Goal: Task Accomplishment & Management: Manage account settings

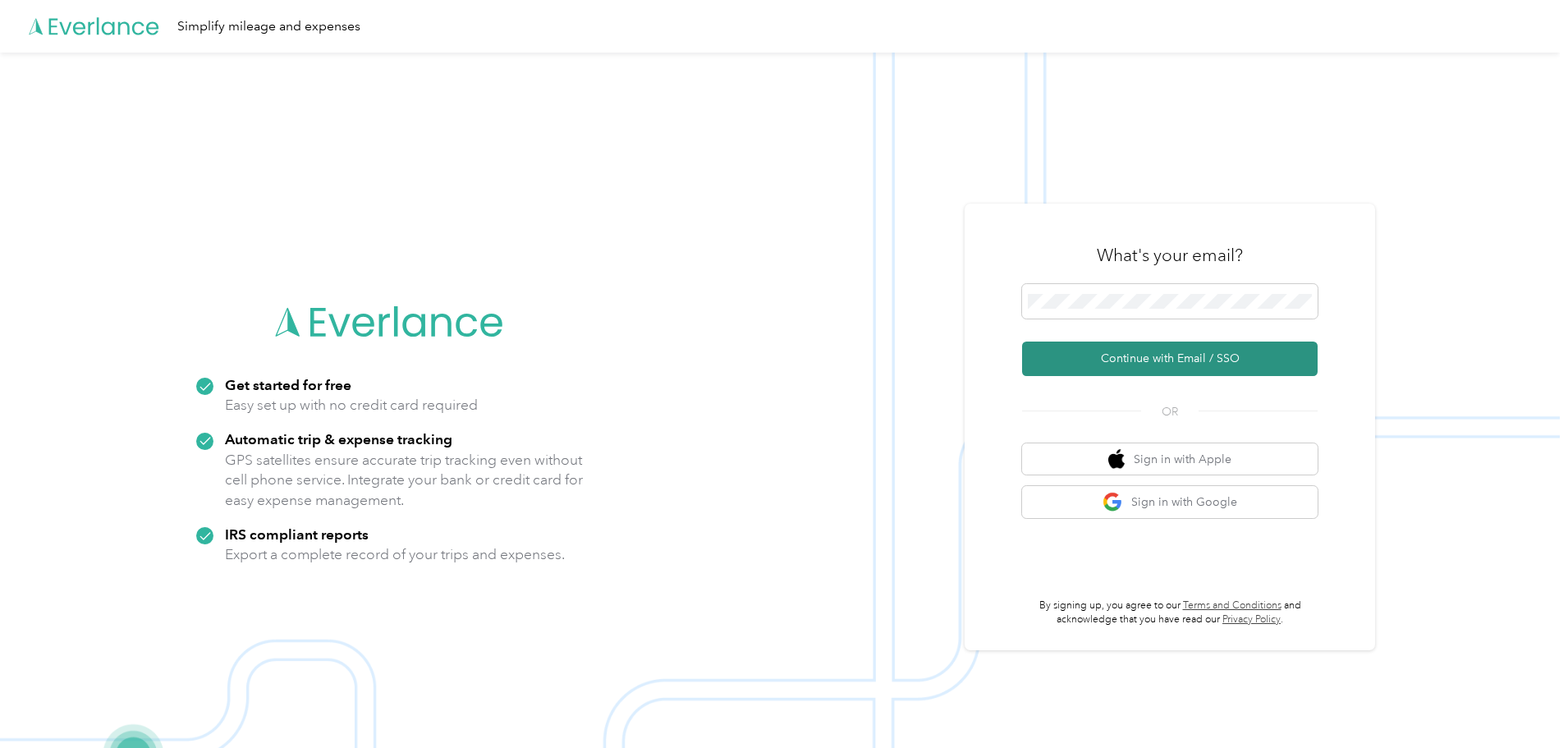
click at [1144, 356] on button "Continue with Email / SSO" at bounding box center [1169, 358] width 295 height 35
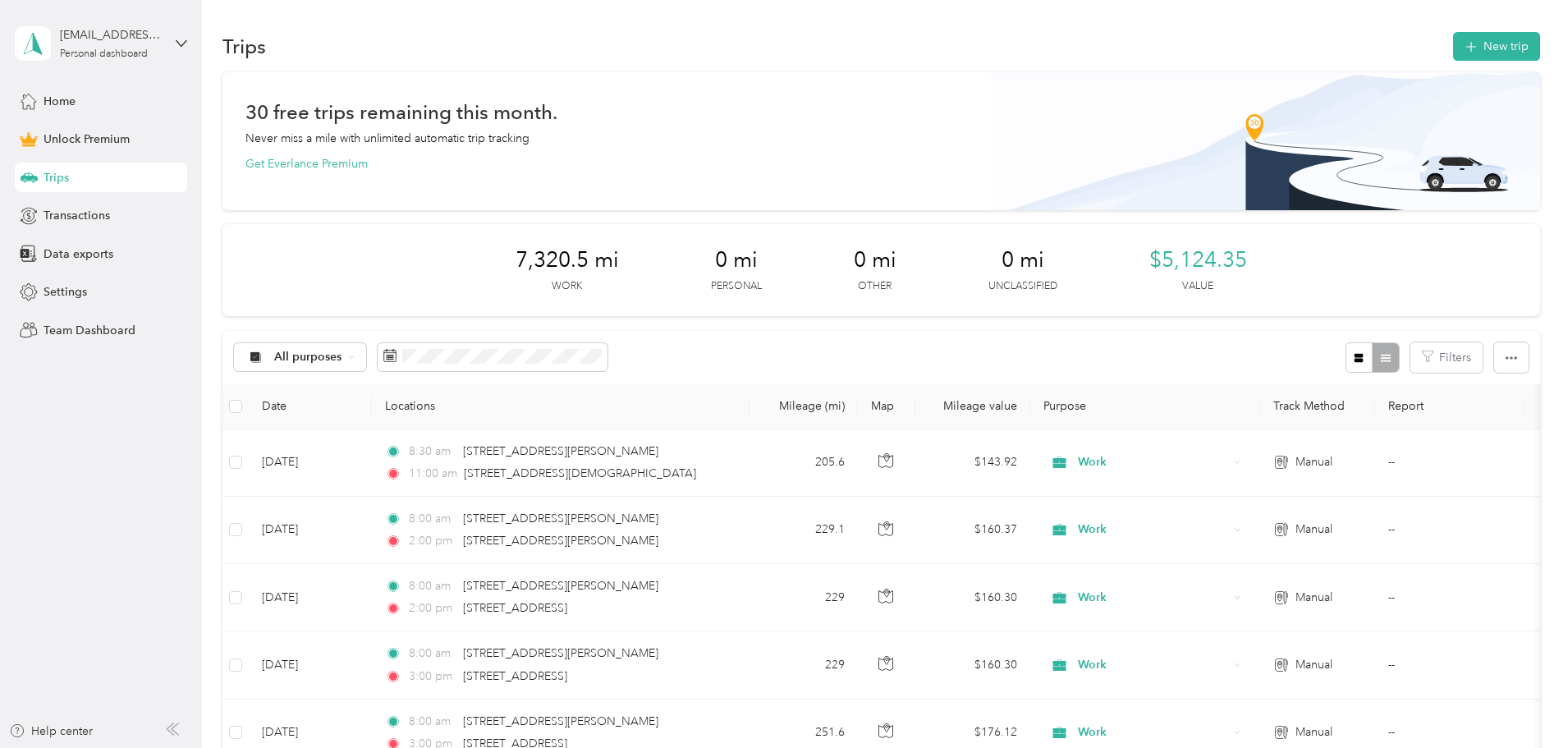
click at [747, 55] on div "Trips New trip" at bounding box center [881, 46] width 1318 height 35
click at [1453, 47] on button "New trip" at bounding box center [1497, 47] width 87 height 29
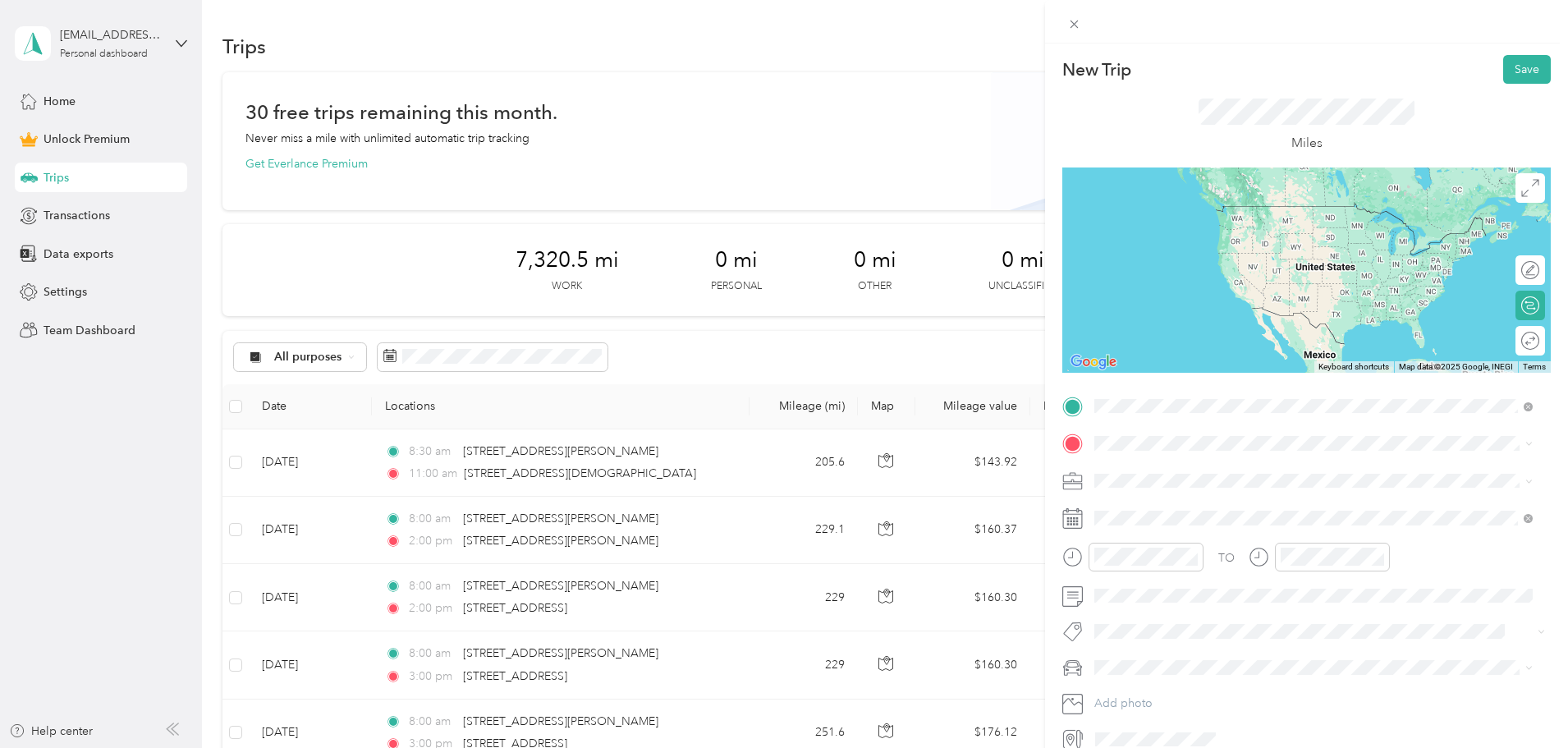
click at [1206, 470] on span "[STREET_ADDRESS][PERSON_NAME][US_STATE]" at bounding box center [1253, 465] width 255 height 14
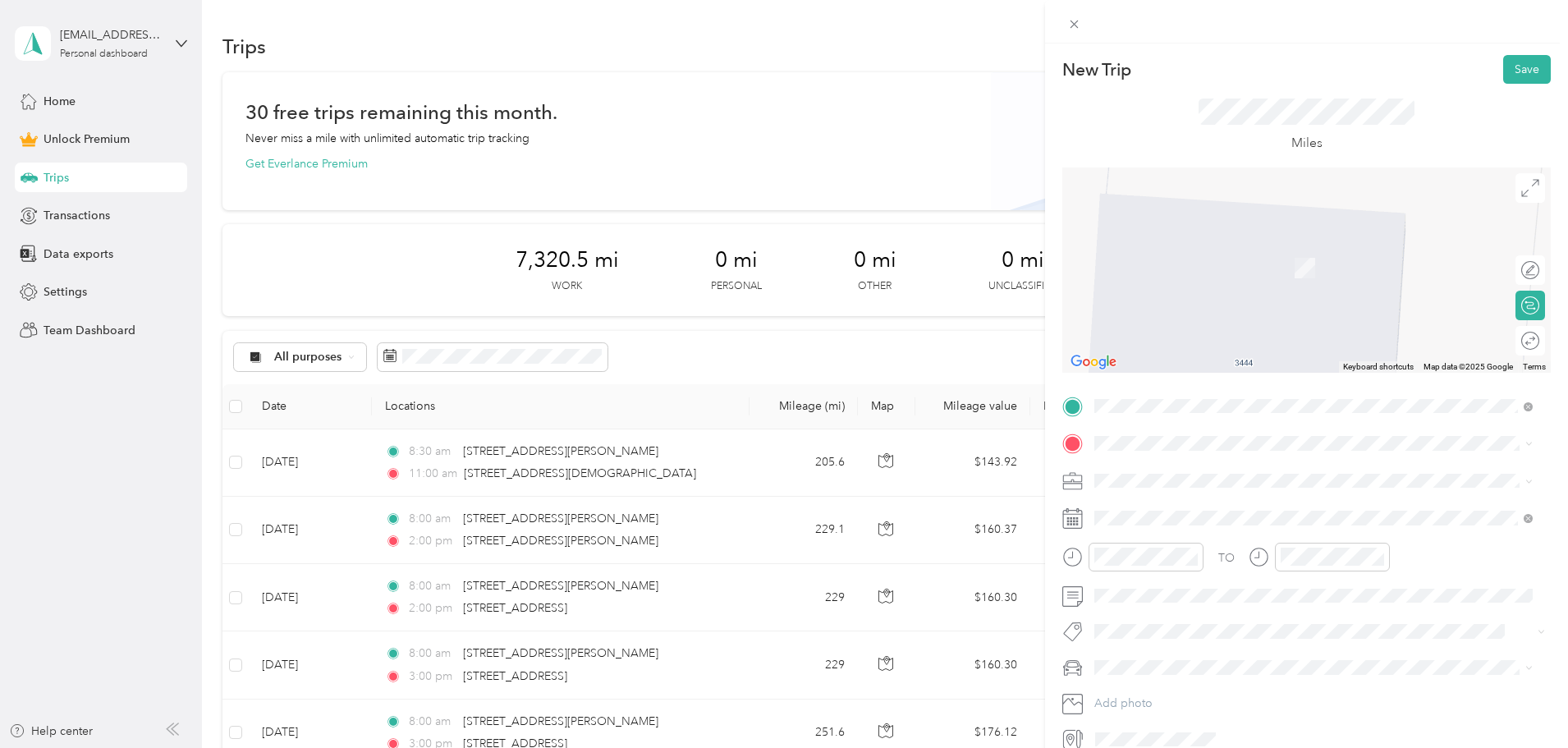
click at [1146, 457] on div "TO Add photo" at bounding box center [1307, 573] width 488 height 360
click at [1172, 507] on span "[STREET_ADDRESS][US_STATE]" at bounding box center [1207, 502] width 164 height 14
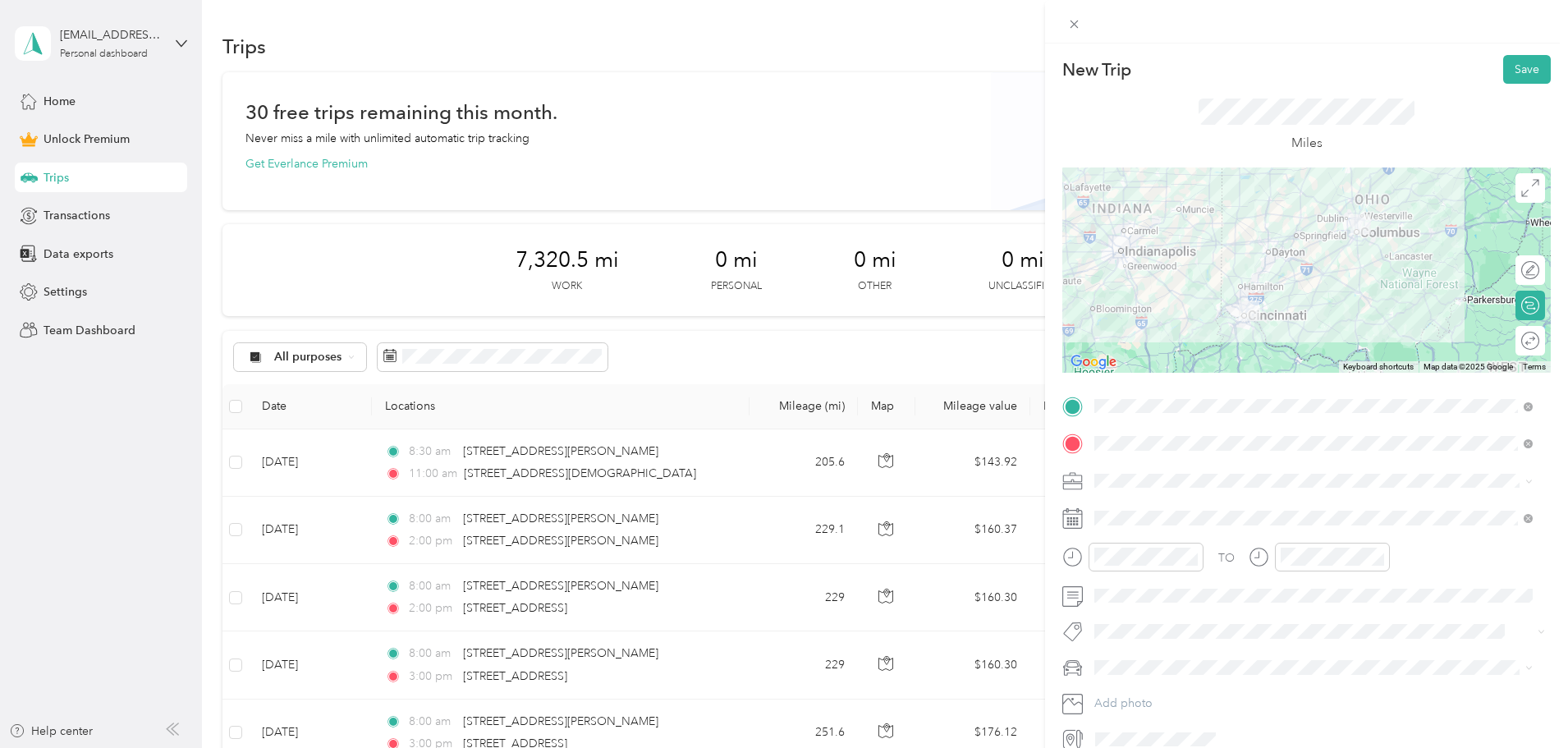
click at [1120, 501] on div "Work" at bounding box center [1314, 509] width 427 height 17
click at [1081, 519] on icon at bounding box center [1073, 518] width 20 height 20
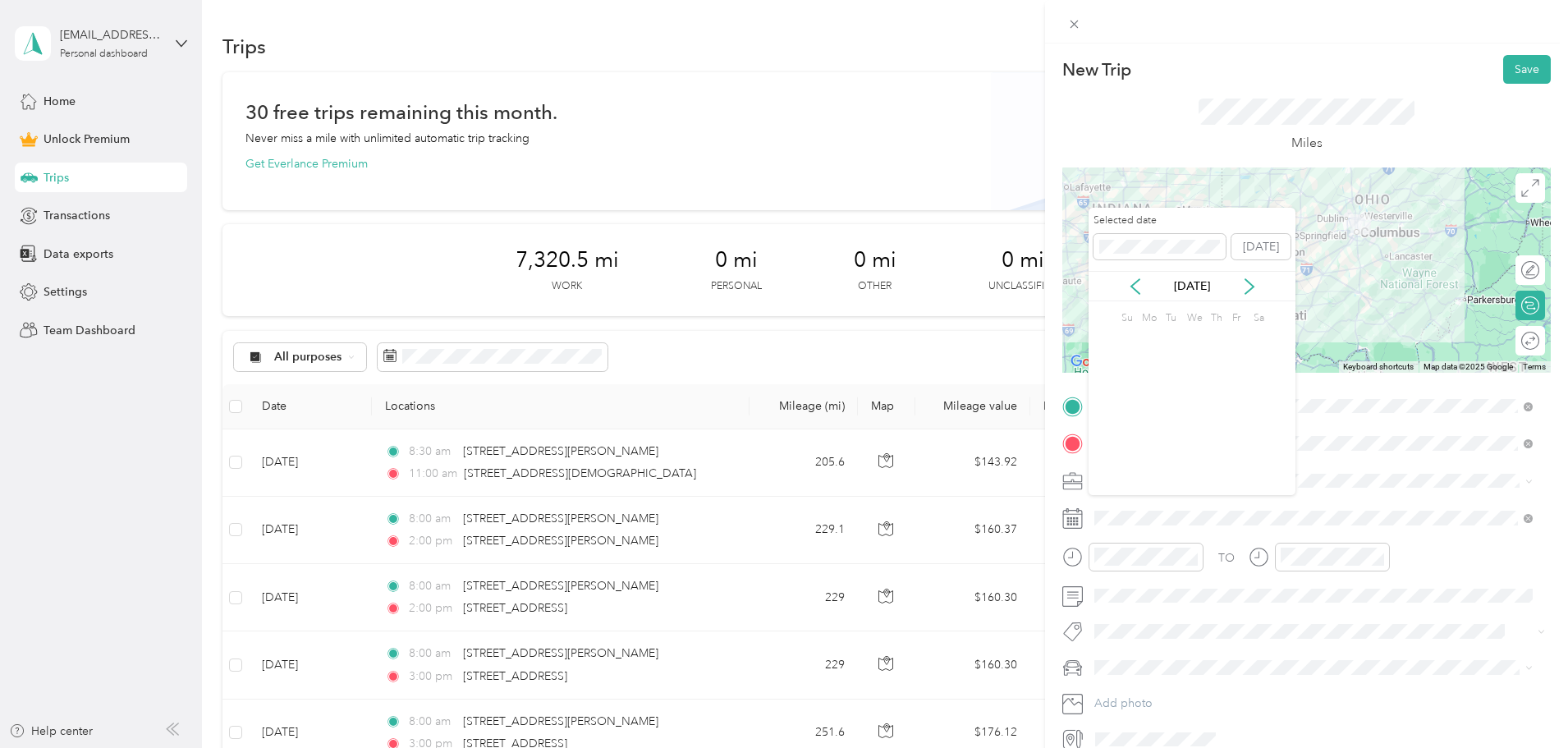
click at [1081, 519] on icon at bounding box center [1073, 518] width 20 height 20
click at [1233, 429] on div "22" at bounding box center [1234, 429] width 21 height 20
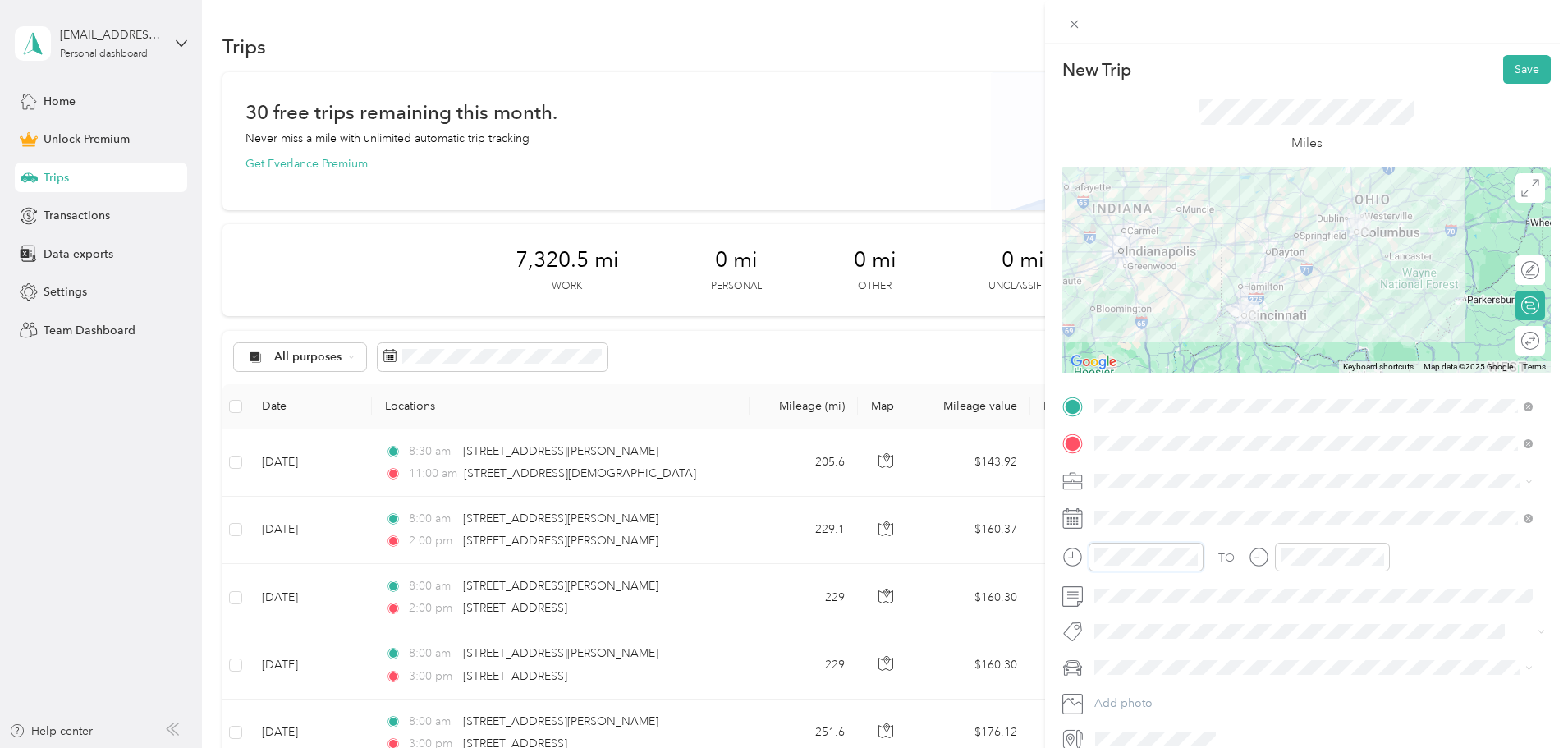
click at [1079, 560] on div at bounding box center [1133, 557] width 141 height 29
click at [1114, 422] on div "08" at bounding box center [1111, 429] width 39 height 23
click at [1157, 340] on div "00" at bounding box center [1158, 337] width 39 height 23
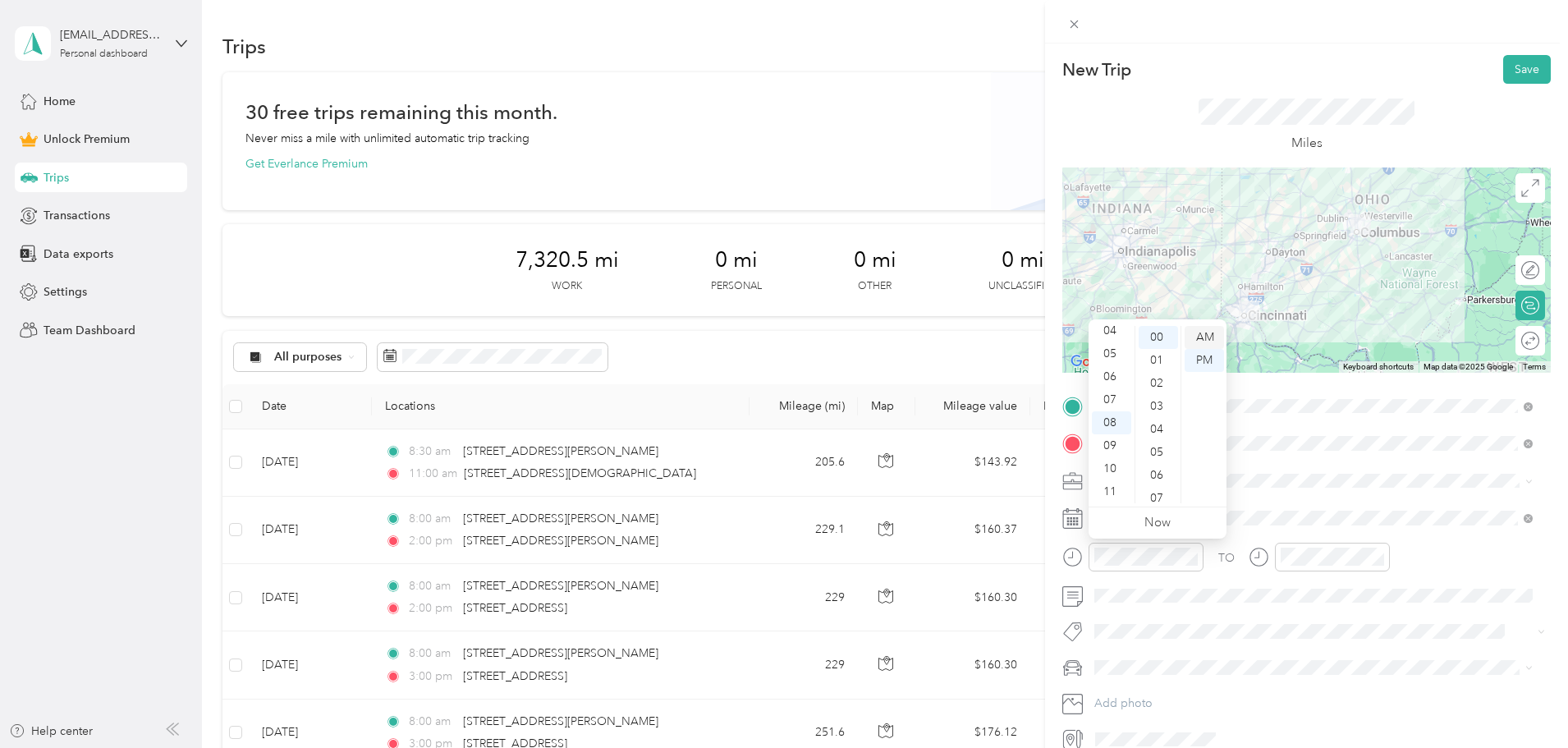
click at [1200, 334] on div "AM" at bounding box center [1205, 337] width 39 height 23
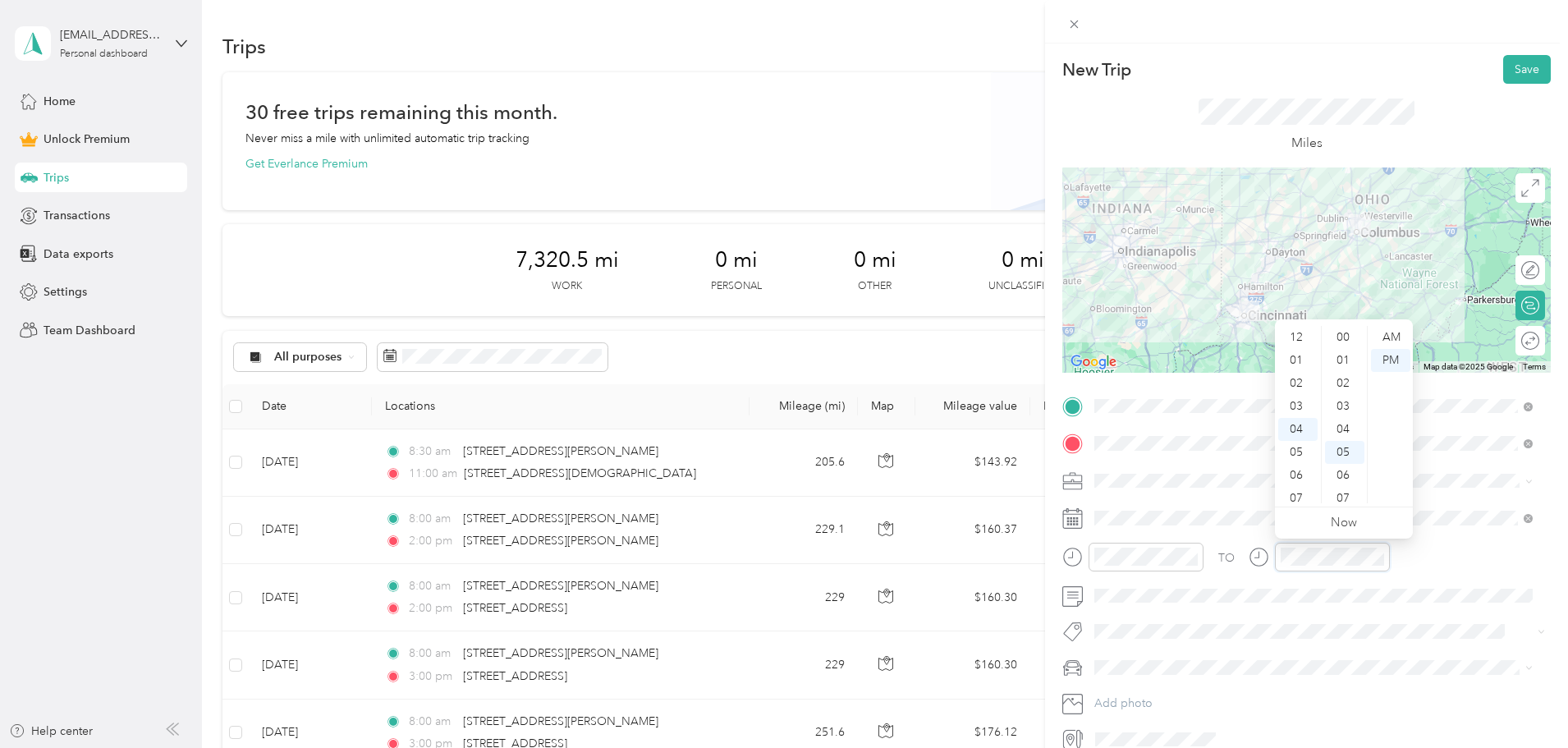
scroll to position [115, 0]
click at [1296, 339] on div "04" at bounding box center [1298, 337] width 39 height 23
click at [1343, 339] on div "00" at bounding box center [1345, 337] width 39 height 23
click at [1394, 359] on div "PM" at bounding box center [1391, 360] width 39 height 23
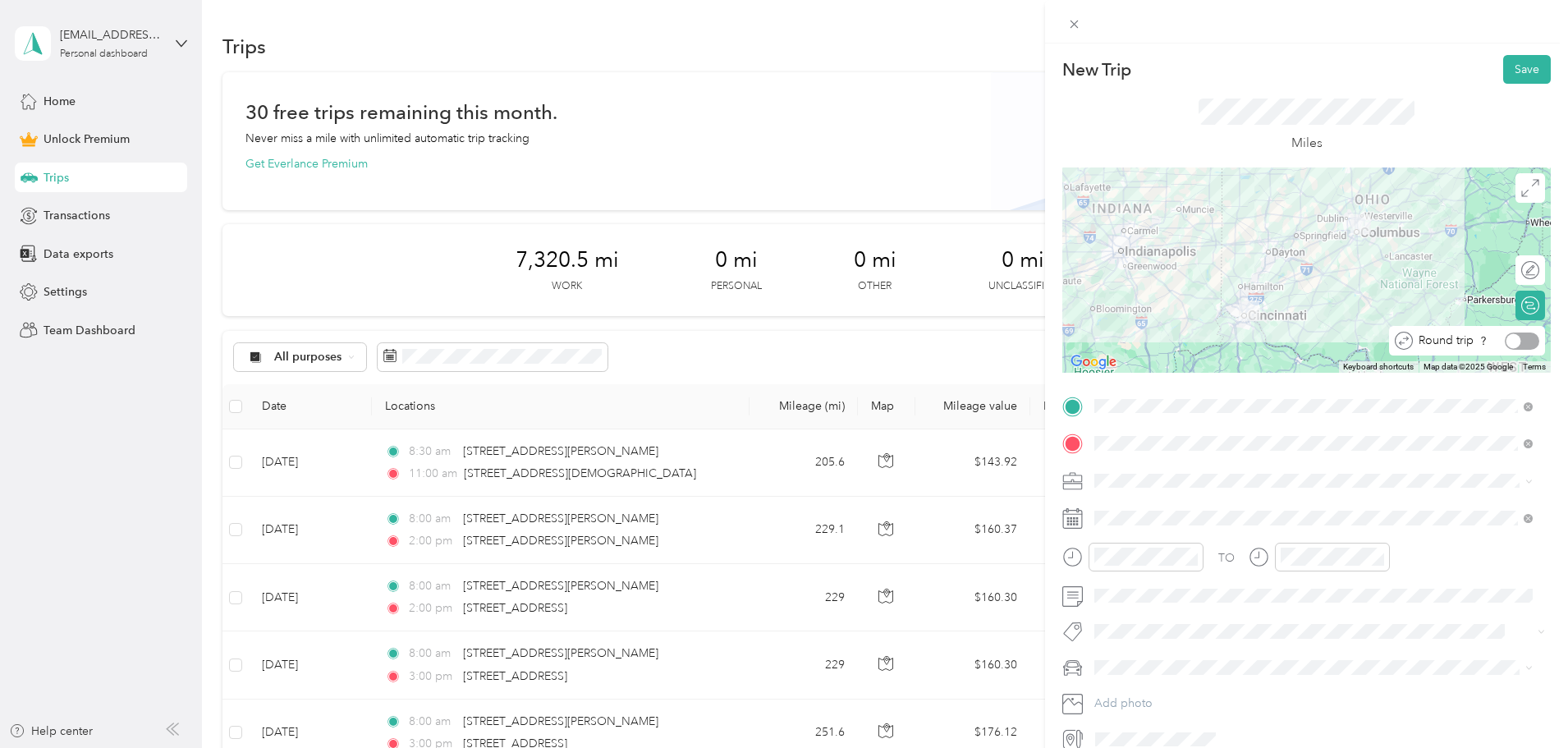
click at [1518, 342] on div at bounding box center [1522, 341] width 35 height 17
click at [1517, 66] on button "Save" at bounding box center [1527, 70] width 48 height 29
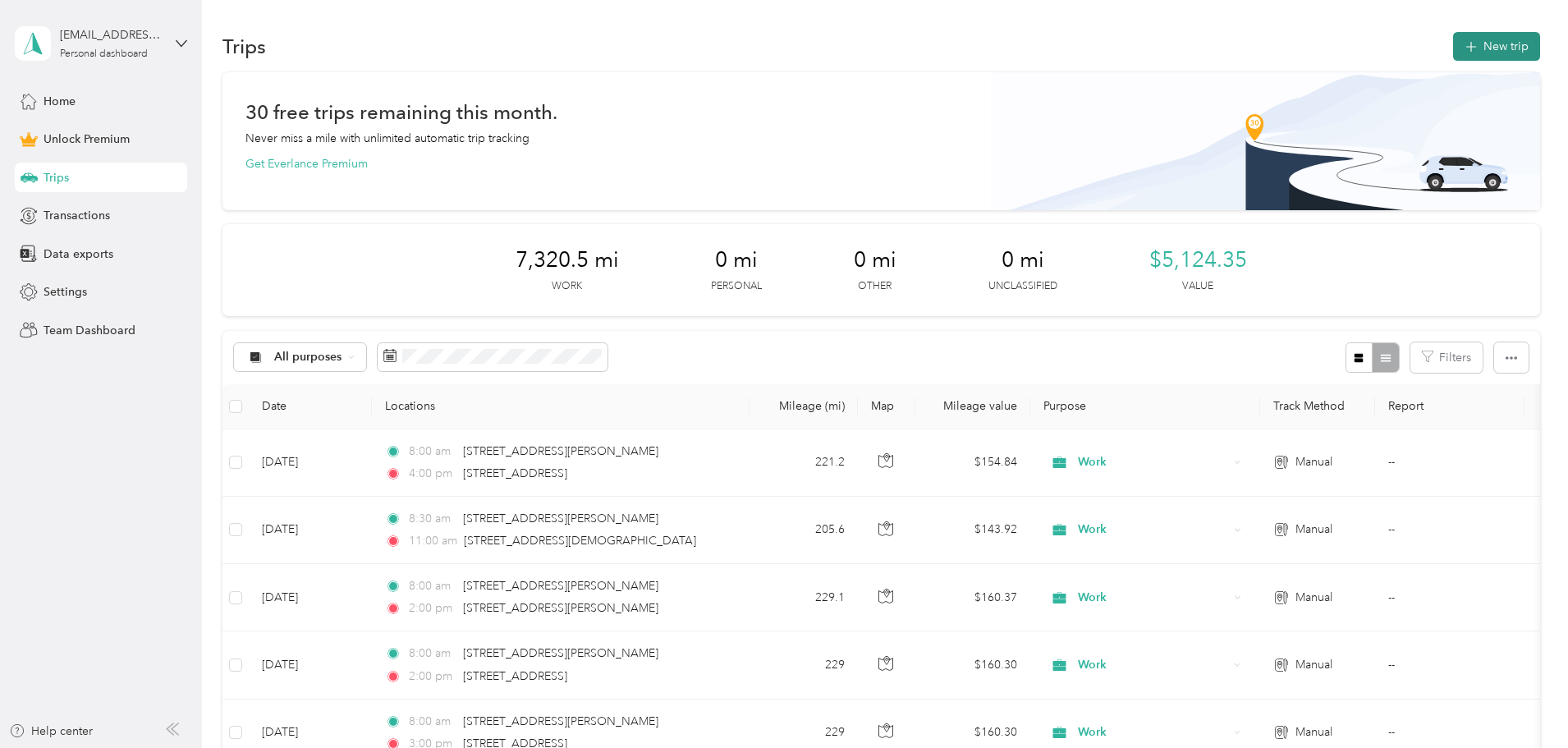
click at [1453, 46] on button "New trip" at bounding box center [1497, 47] width 87 height 29
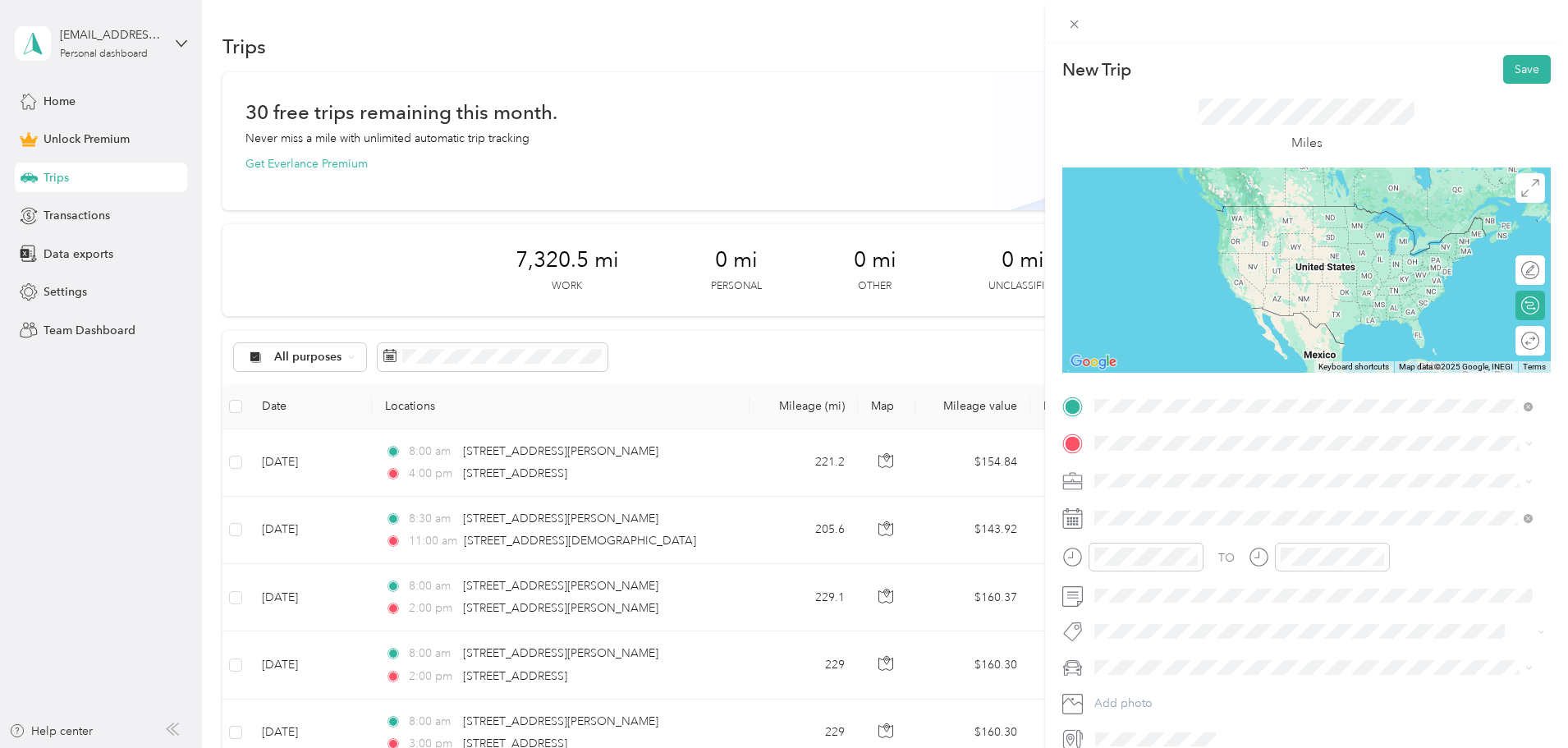
click at [1159, 473] on span "[STREET_ADDRESS][PERSON_NAME][US_STATE]" at bounding box center [1253, 465] width 255 height 14
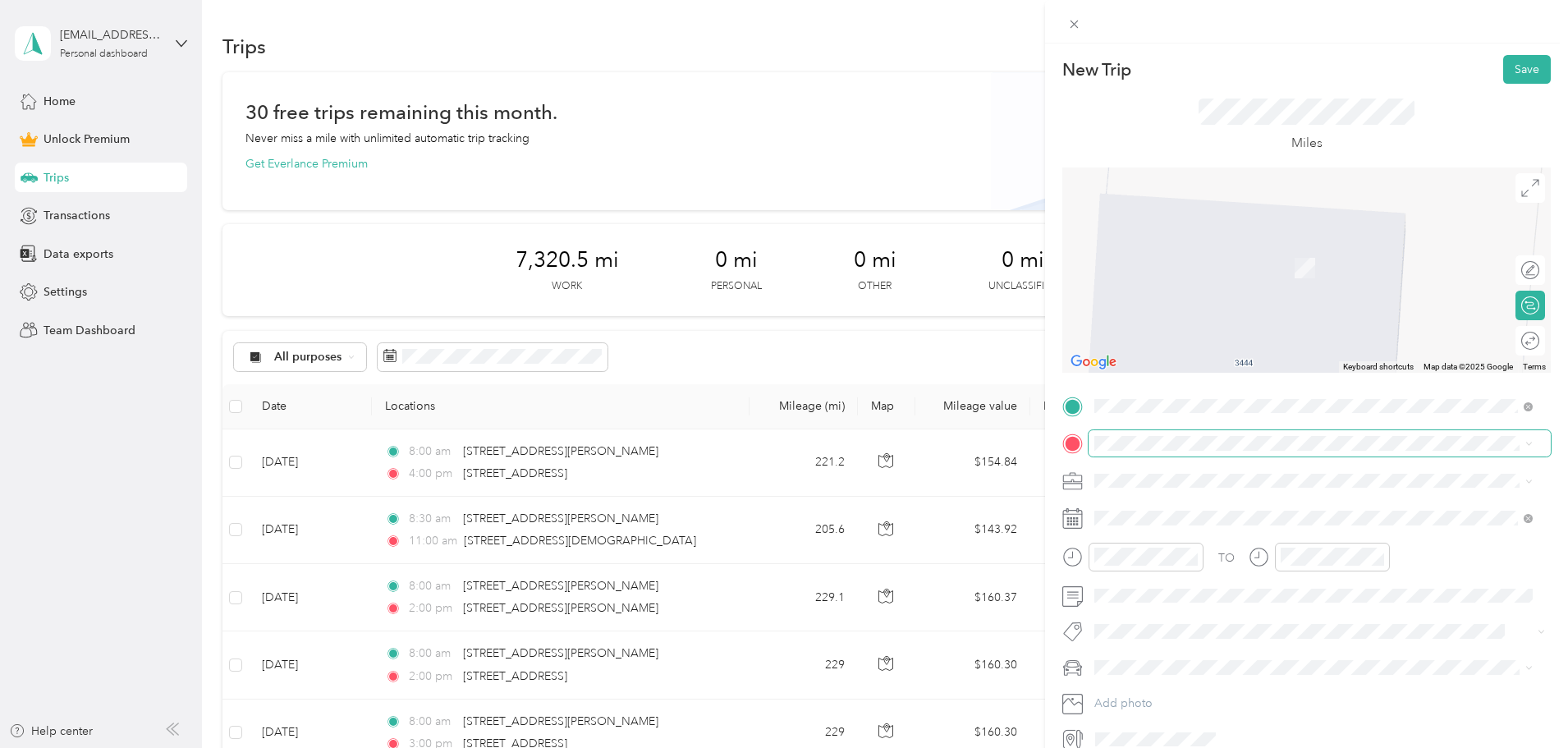
click at [1170, 434] on span at bounding box center [1320, 443] width 462 height 26
click at [1158, 504] on span "[STREET_ADDRESS][US_STATE]" at bounding box center [1207, 502] width 164 height 14
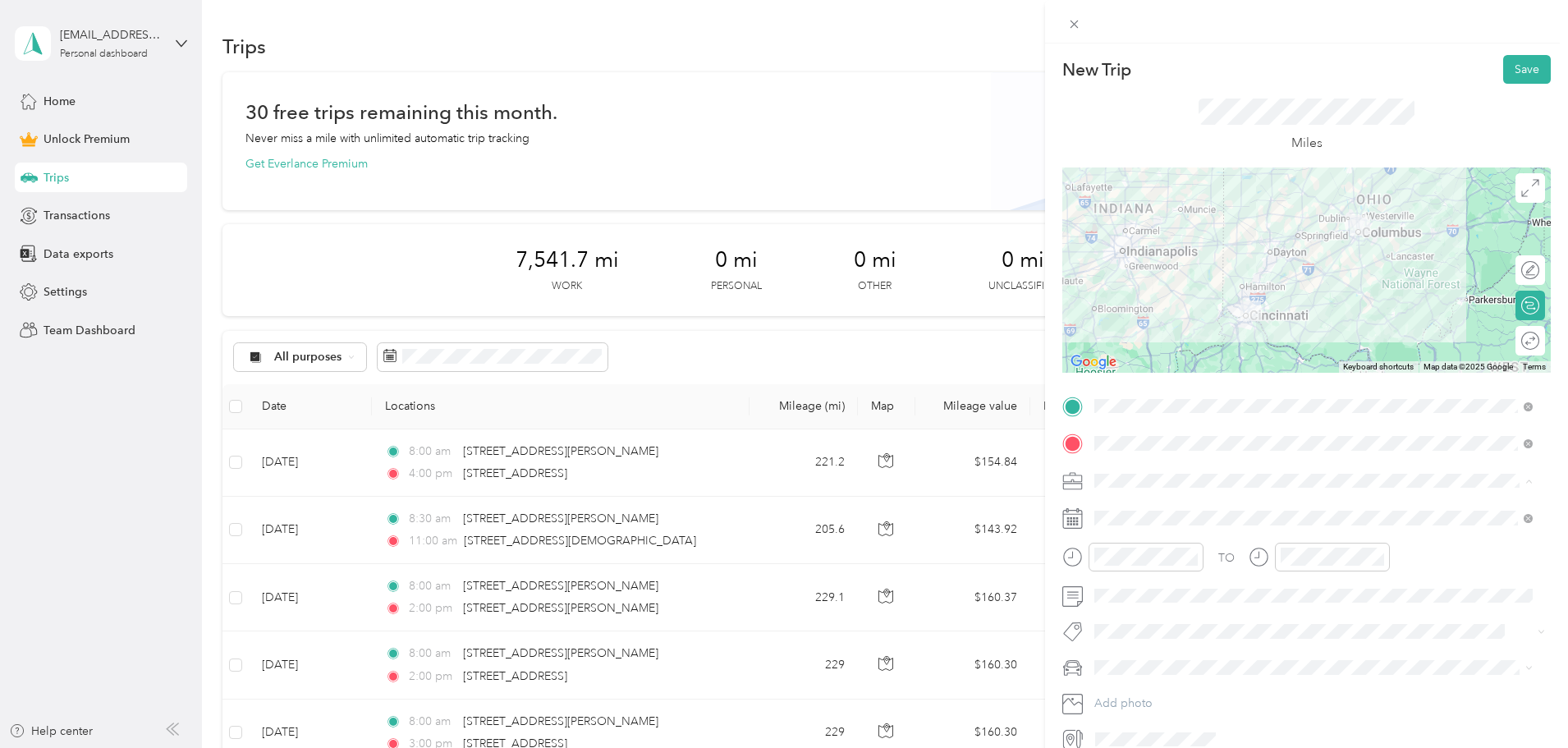
click at [1125, 507] on span "Work" at bounding box center [1114, 510] width 28 height 14
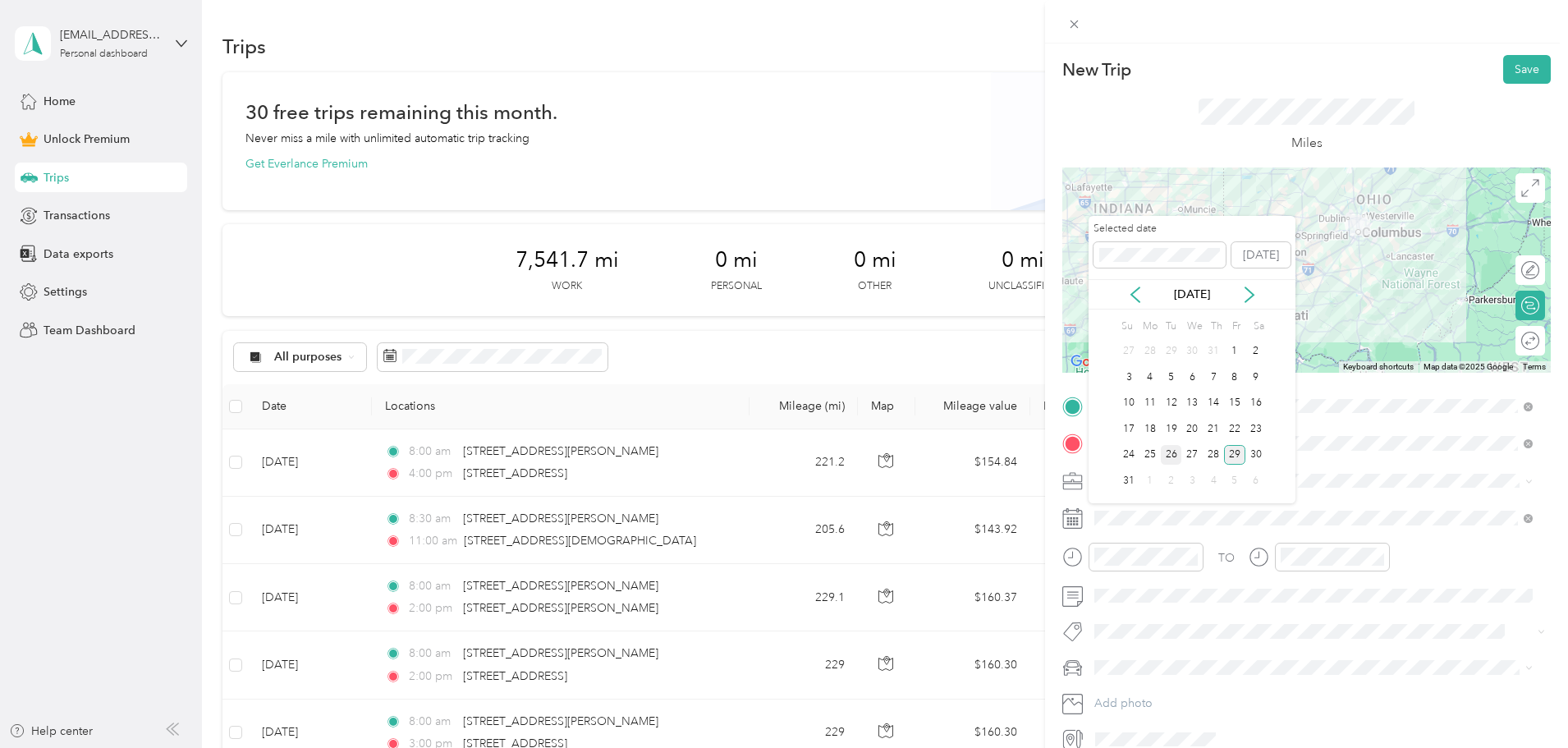
click at [1174, 457] on div "26" at bounding box center [1172, 455] width 21 height 20
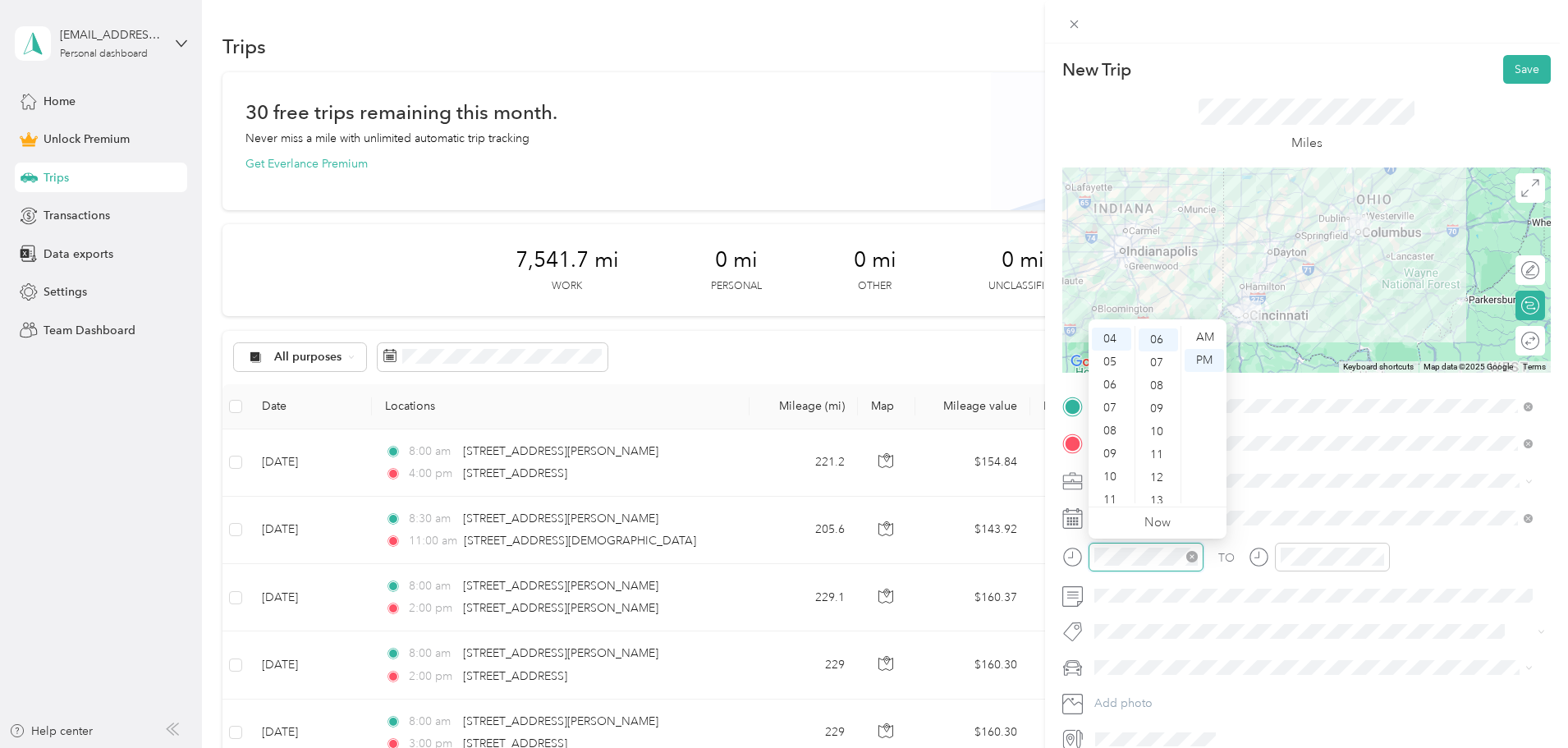
scroll to position [138, 0]
click at [1114, 429] on div "08" at bounding box center [1111, 429] width 39 height 23
click at [1158, 331] on div "00" at bounding box center [1158, 337] width 39 height 23
click at [1187, 331] on div "AM" at bounding box center [1205, 337] width 39 height 23
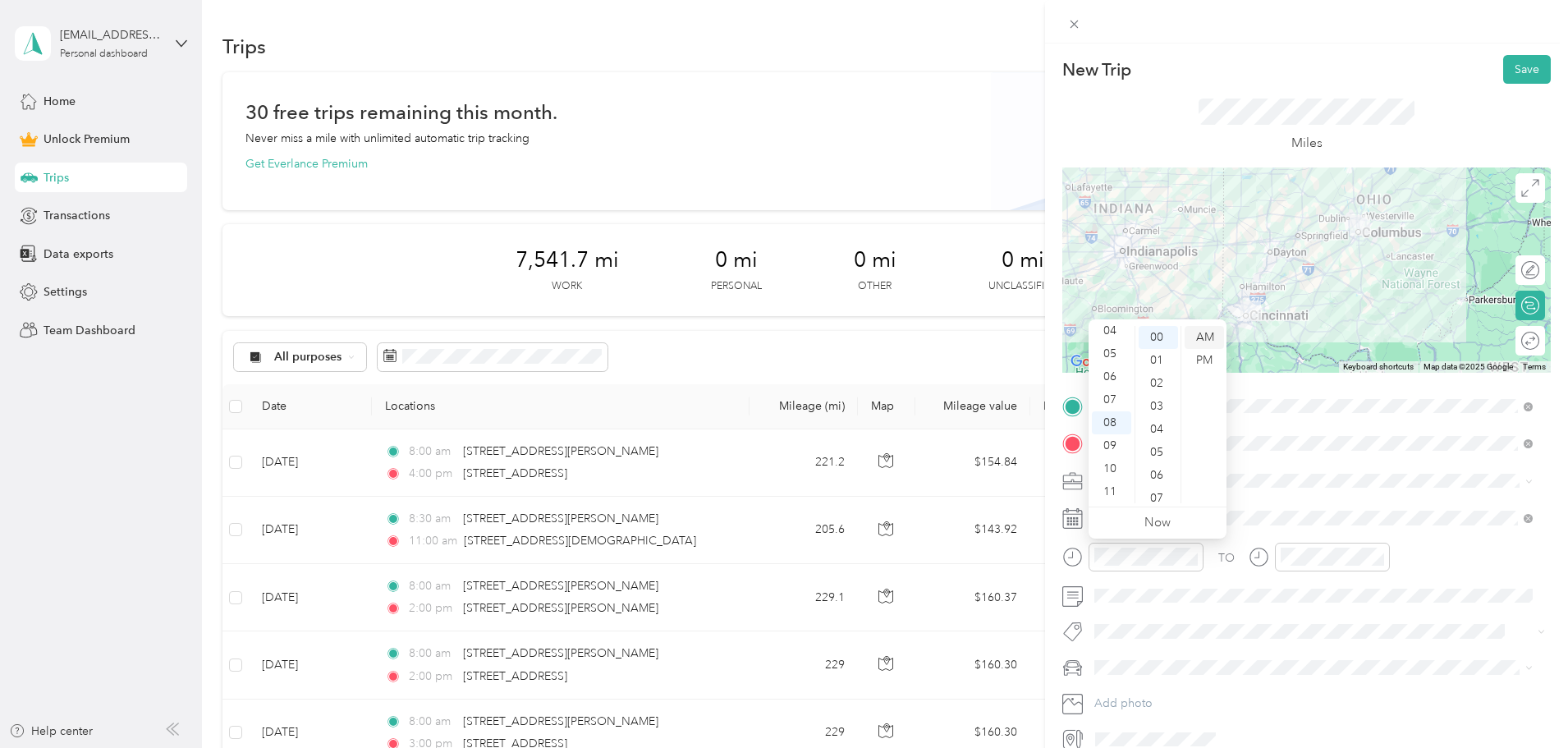
click at [1194, 330] on div "AM" at bounding box center [1205, 337] width 39 height 23
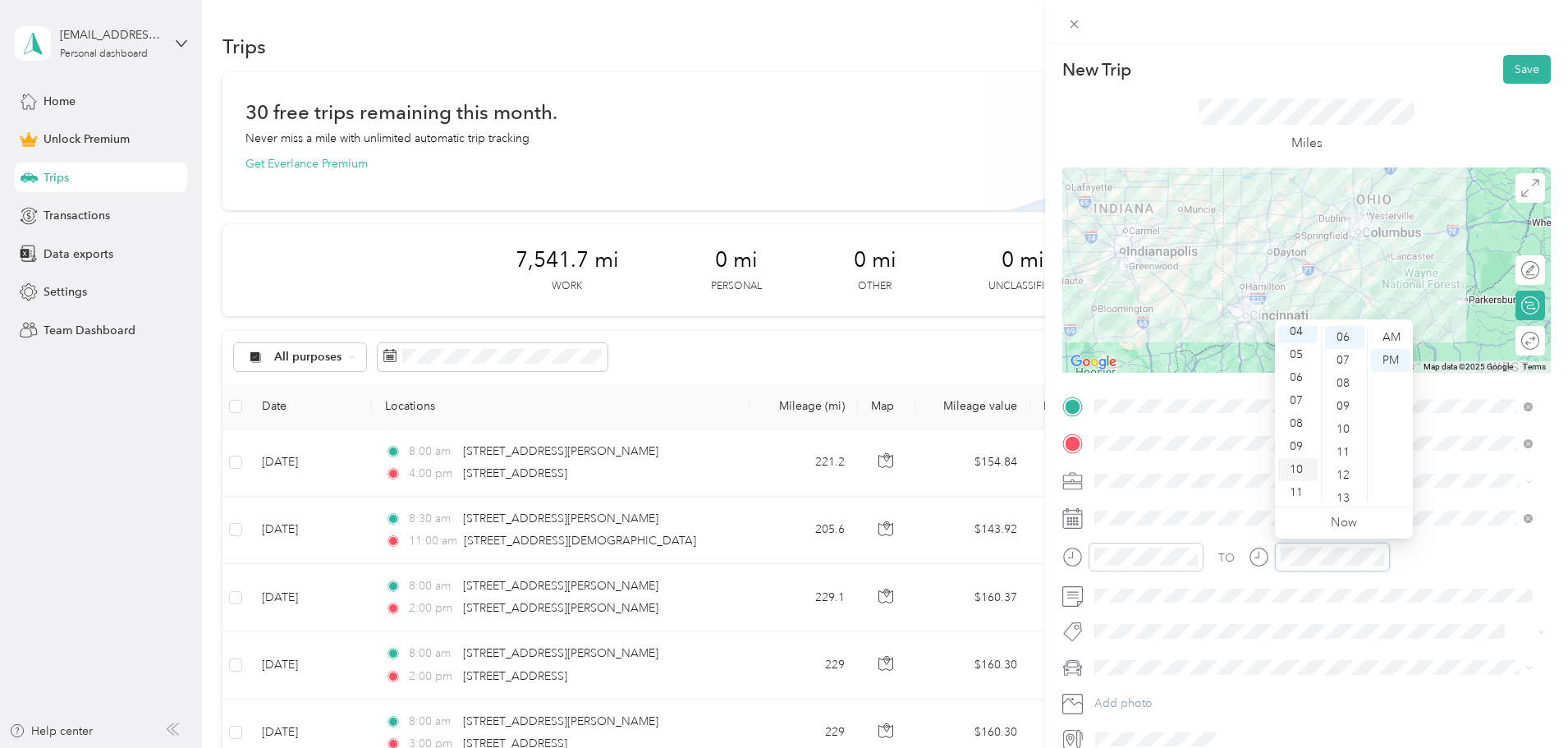
scroll to position [99, 0]
click at [1301, 486] on div "11" at bounding box center [1298, 492] width 39 height 23
click at [1340, 336] on div "00" at bounding box center [1345, 337] width 39 height 23
click at [1395, 340] on div "AM" at bounding box center [1391, 337] width 39 height 23
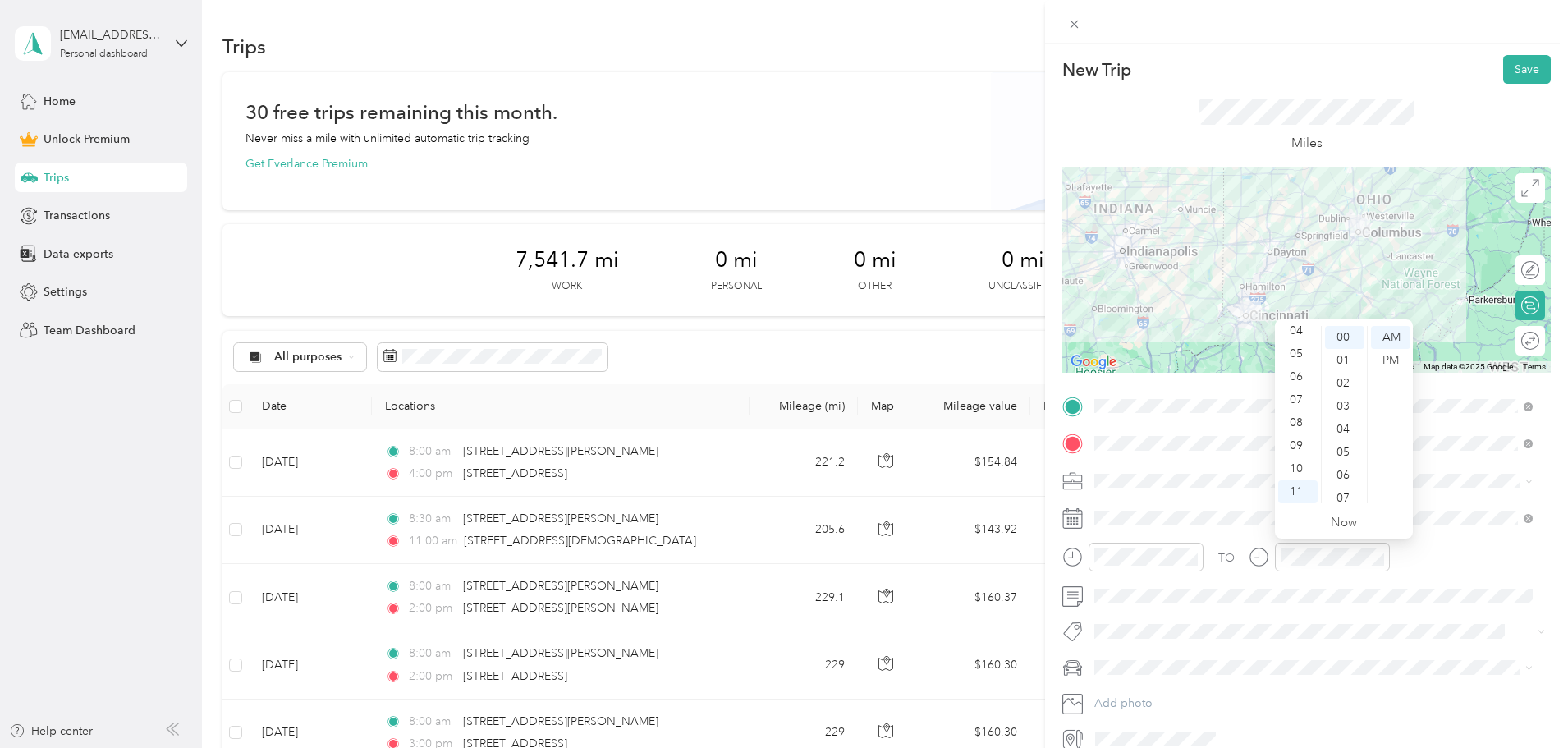
click at [1525, 338] on div "Round trip" at bounding box center [1530, 340] width 30 height 30
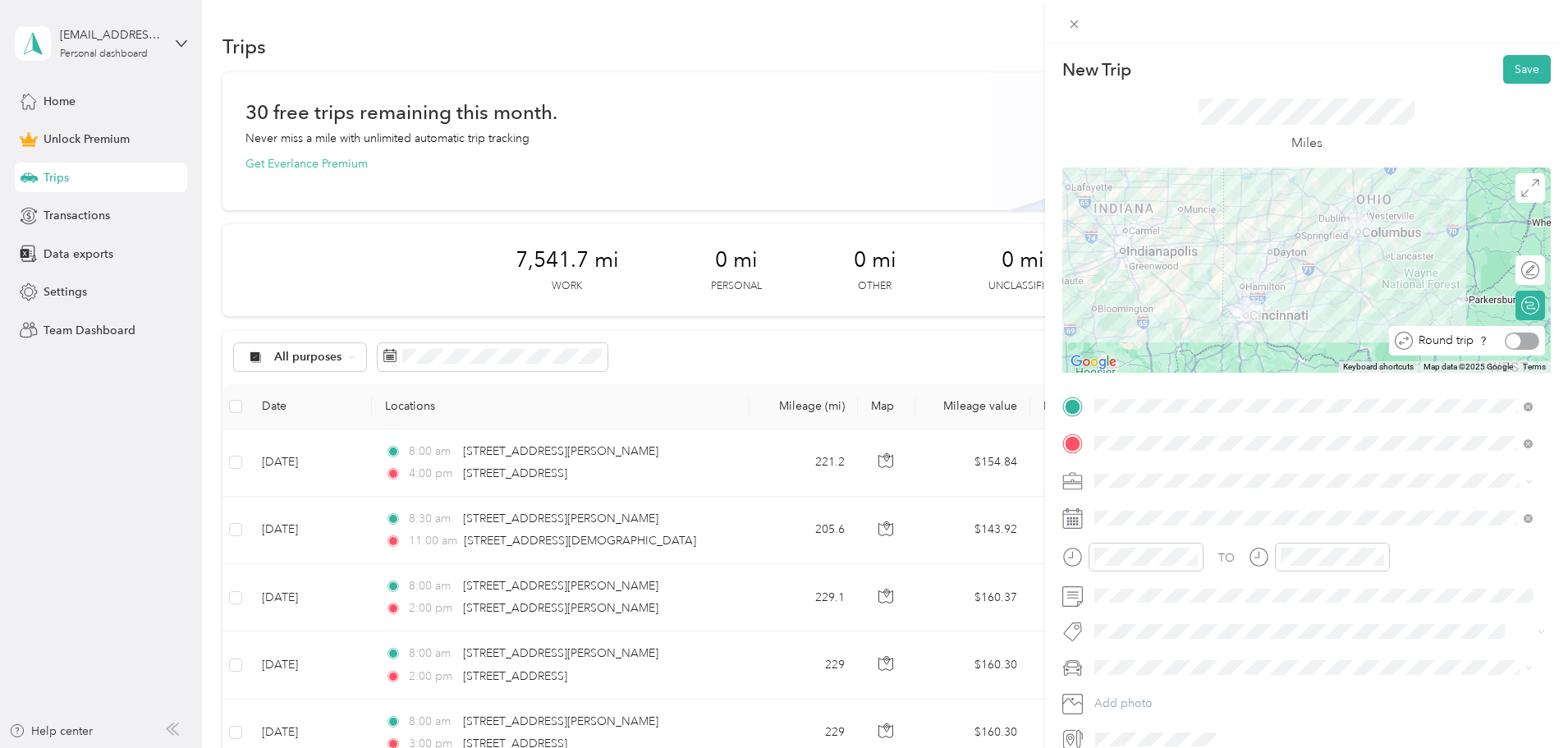
click at [1512, 343] on div at bounding box center [1522, 341] width 35 height 17
click at [1519, 67] on button "Save" at bounding box center [1527, 70] width 48 height 29
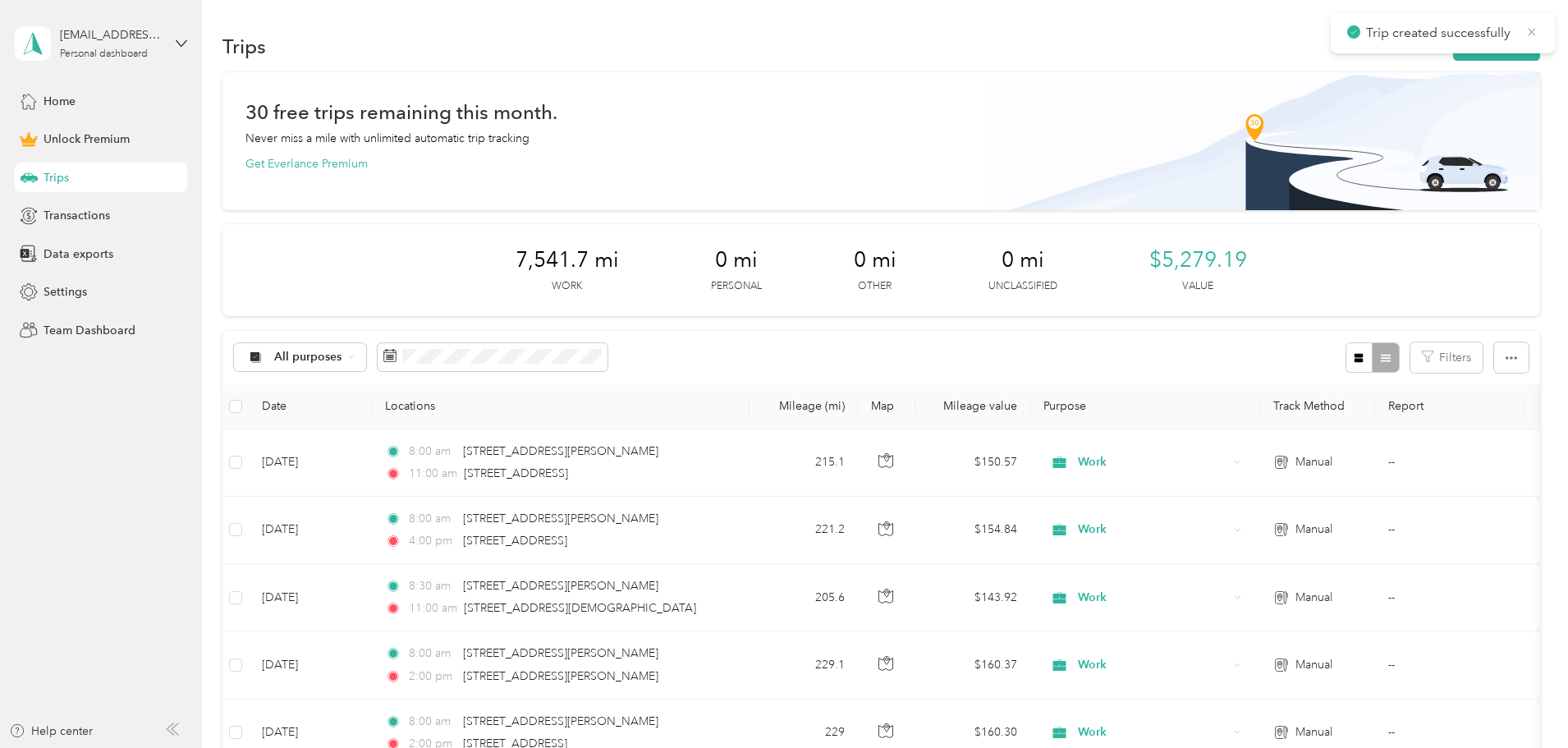
click at [1536, 31] on icon at bounding box center [1531, 31] width 13 height 14
click at [1453, 53] on button "New trip" at bounding box center [1497, 47] width 87 height 29
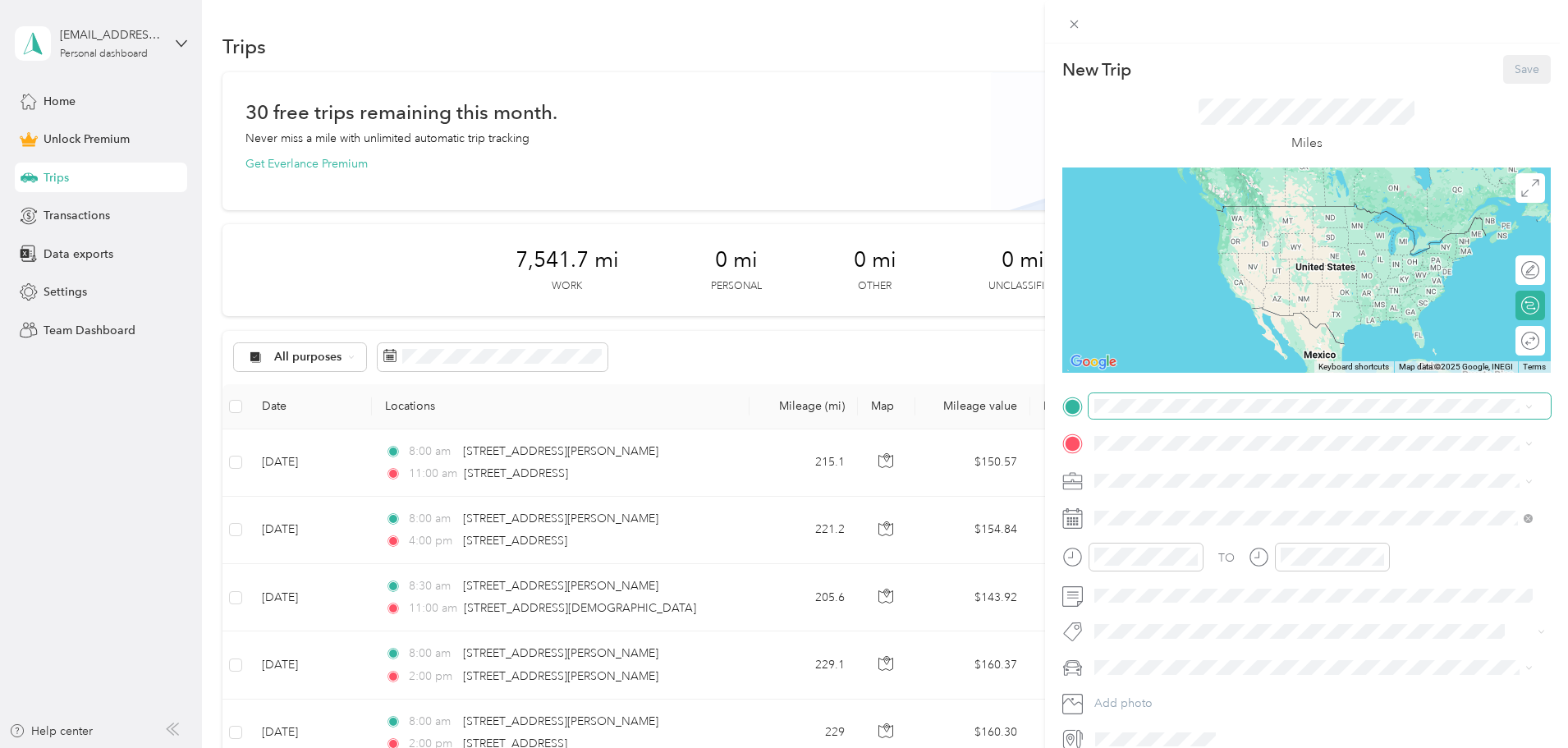
click at [1144, 393] on span at bounding box center [1320, 406] width 462 height 26
click at [1149, 466] on span "[STREET_ADDRESS][PERSON_NAME][US_STATE]" at bounding box center [1253, 465] width 255 height 14
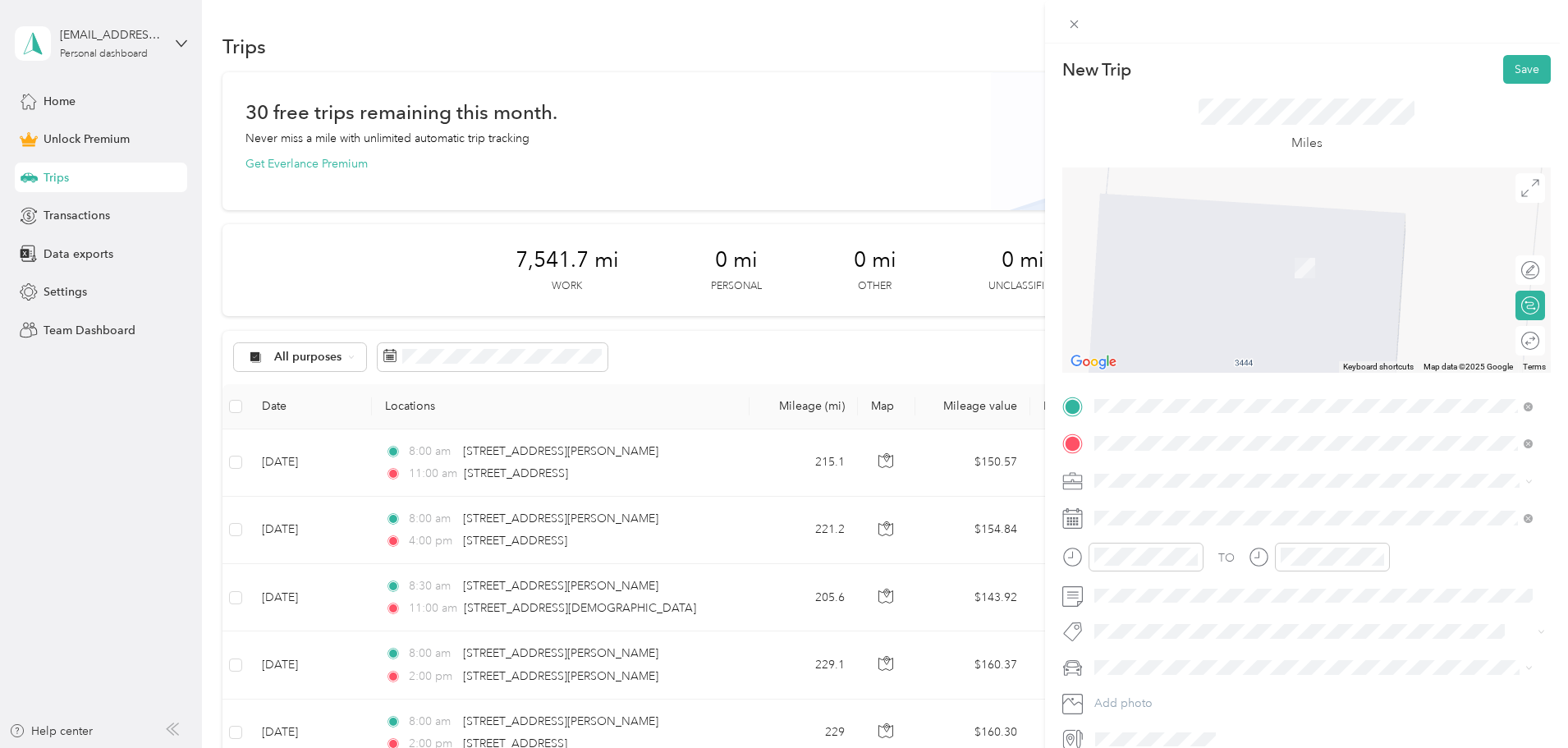
click at [1174, 501] on span "[STREET_ADDRESS][US_STATE]" at bounding box center [1207, 502] width 164 height 14
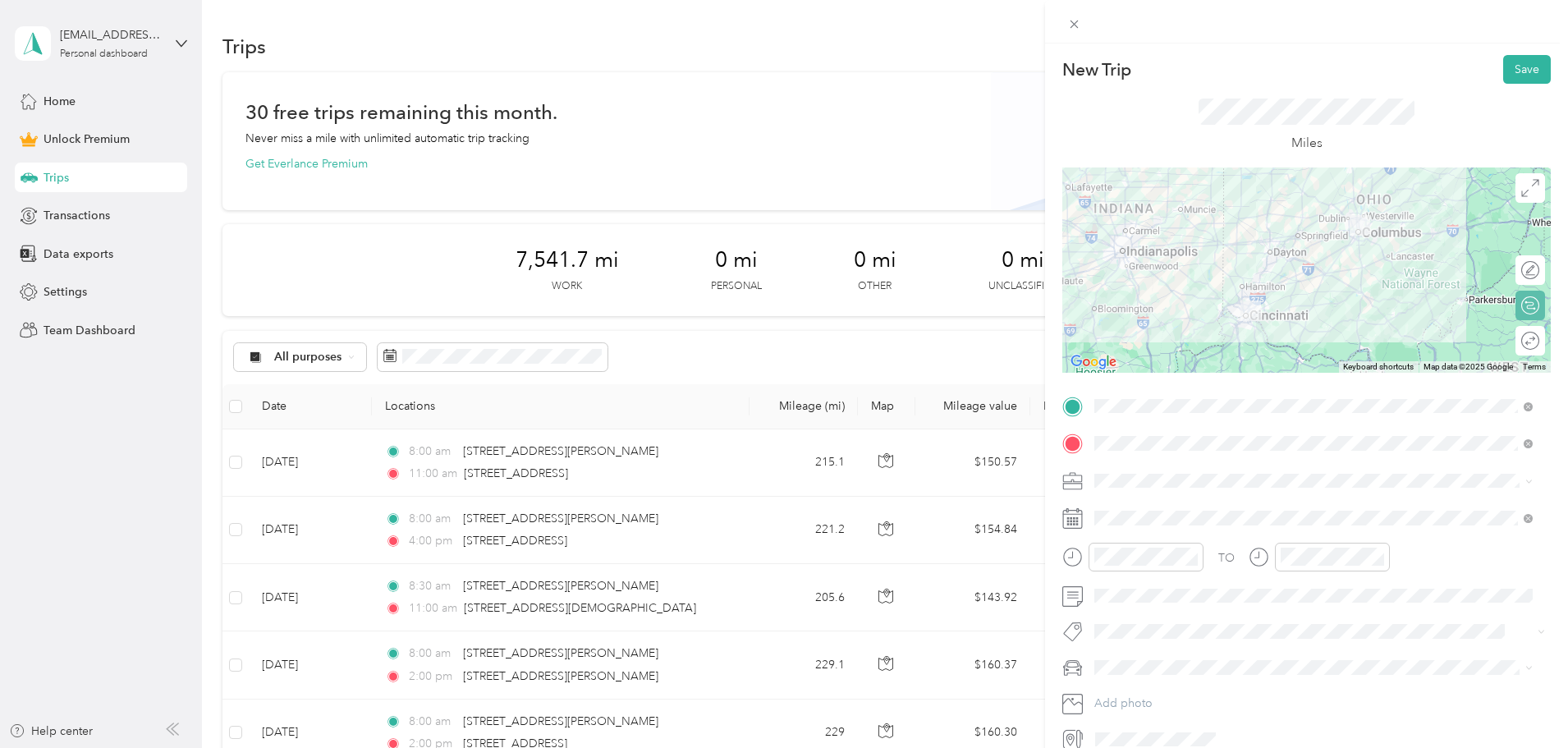
click at [1520, 340] on div "Round trip" at bounding box center [1530, 340] width 30 height 30
click at [1522, 345] on div at bounding box center [1522, 341] width 35 height 17
click at [1120, 508] on span "Work" at bounding box center [1114, 510] width 28 height 14
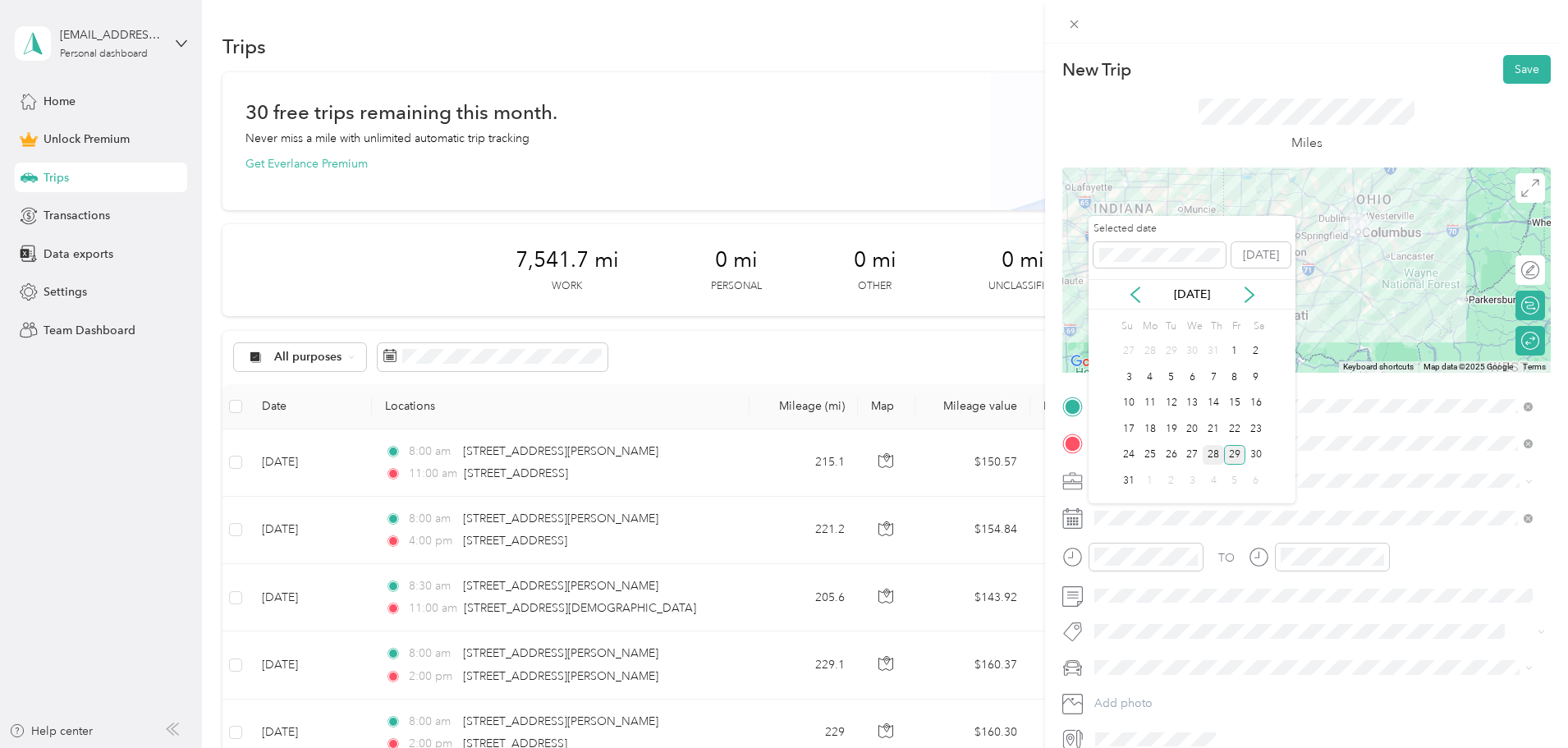
click at [1214, 452] on div "28" at bounding box center [1213, 455] width 21 height 20
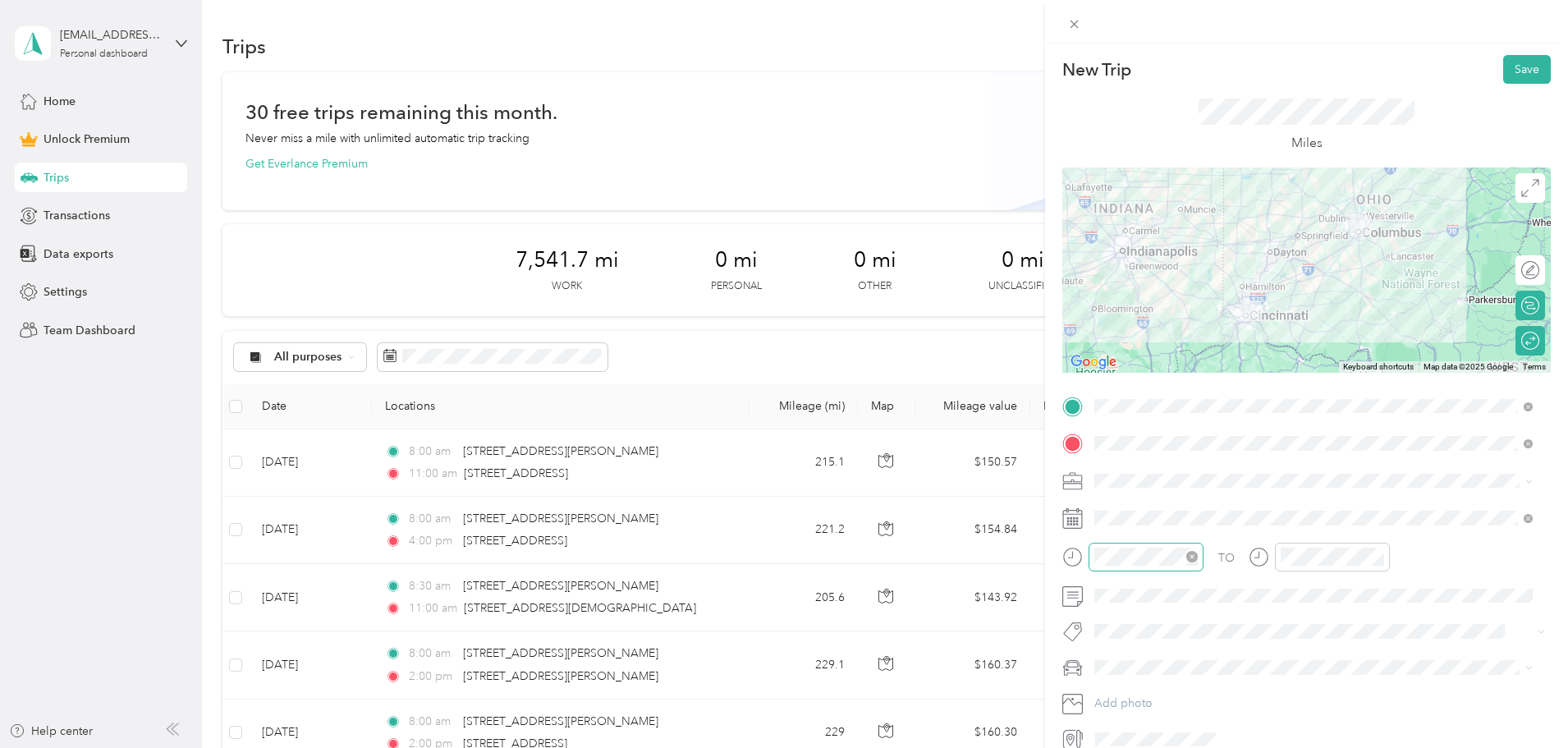
click at [1152, 568] on div at bounding box center [1146, 557] width 115 height 29
click at [1108, 425] on div "08" at bounding box center [1111, 422] width 39 height 23
click at [1154, 329] on div "00" at bounding box center [1158, 337] width 39 height 23
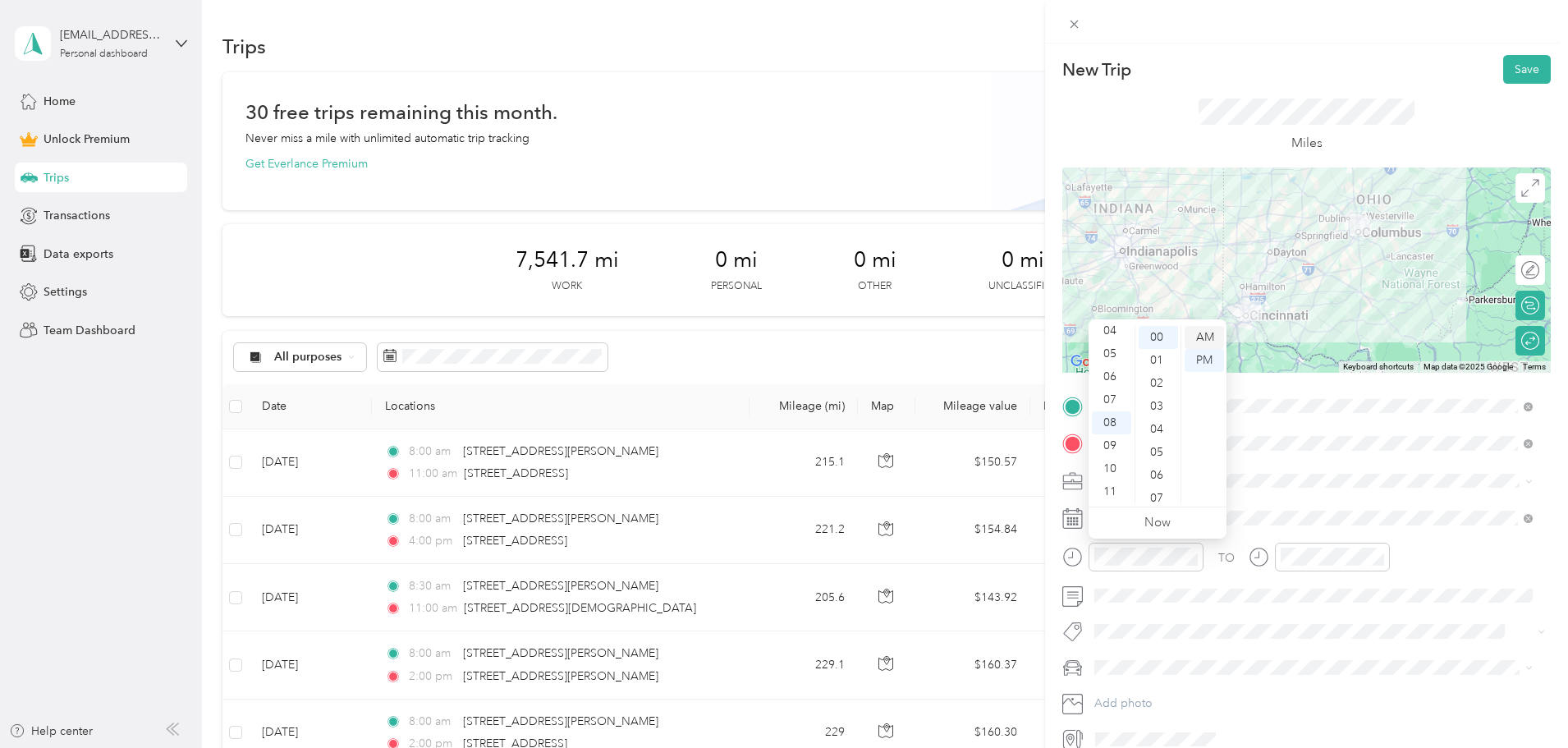
click at [1217, 334] on div "AM" at bounding box center [1205, 337] width 39 height 23
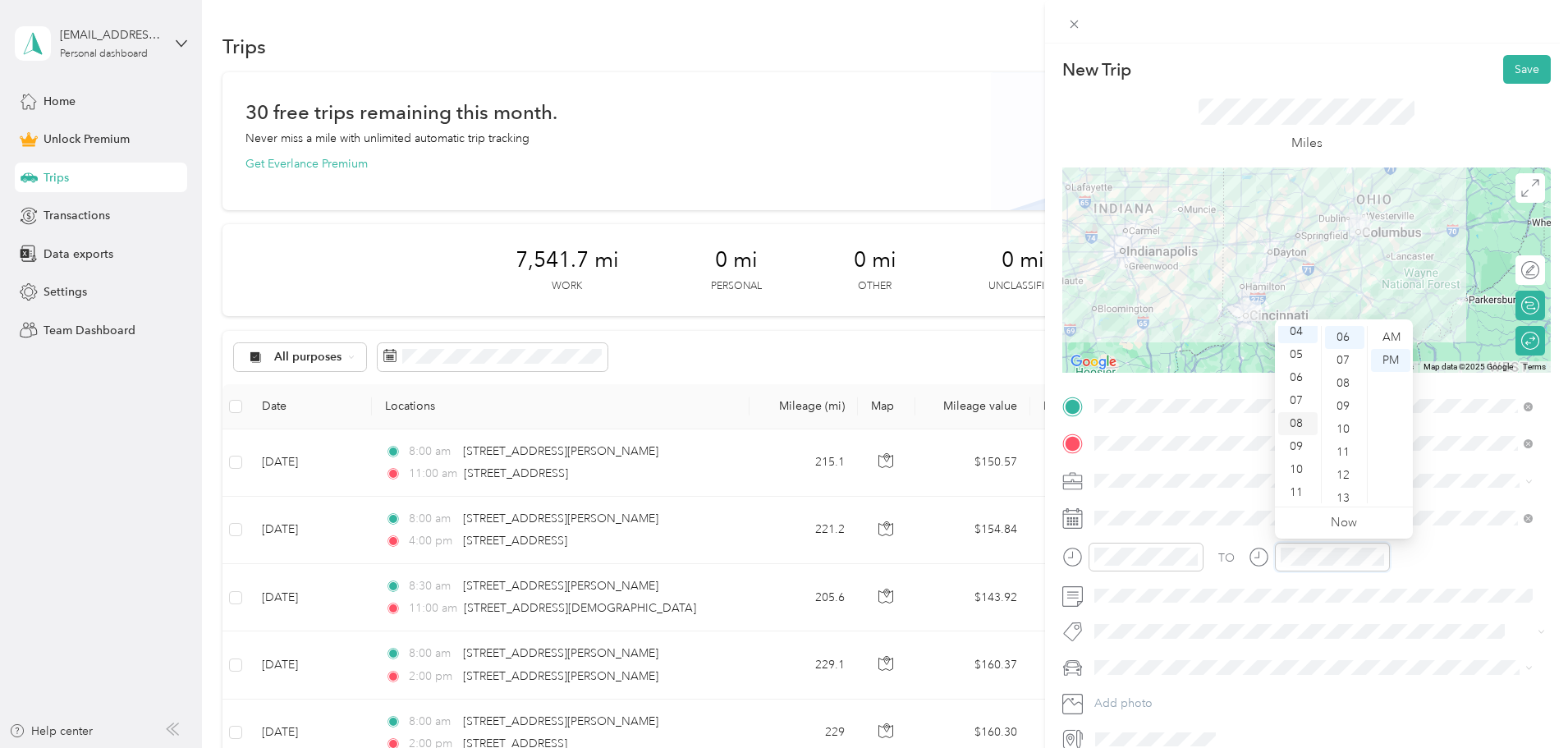
scroll to position [99, 0]
click at [1300, 492] on div "11" at bounding box center [1298, 492] width 39 height 23
click at [1338, 330] on div "00" at bounding box center [1345, 337] width 39 height 23
click at [1395, 338] on div "AM" at bounding box center [1391, 337] width 39 height 23
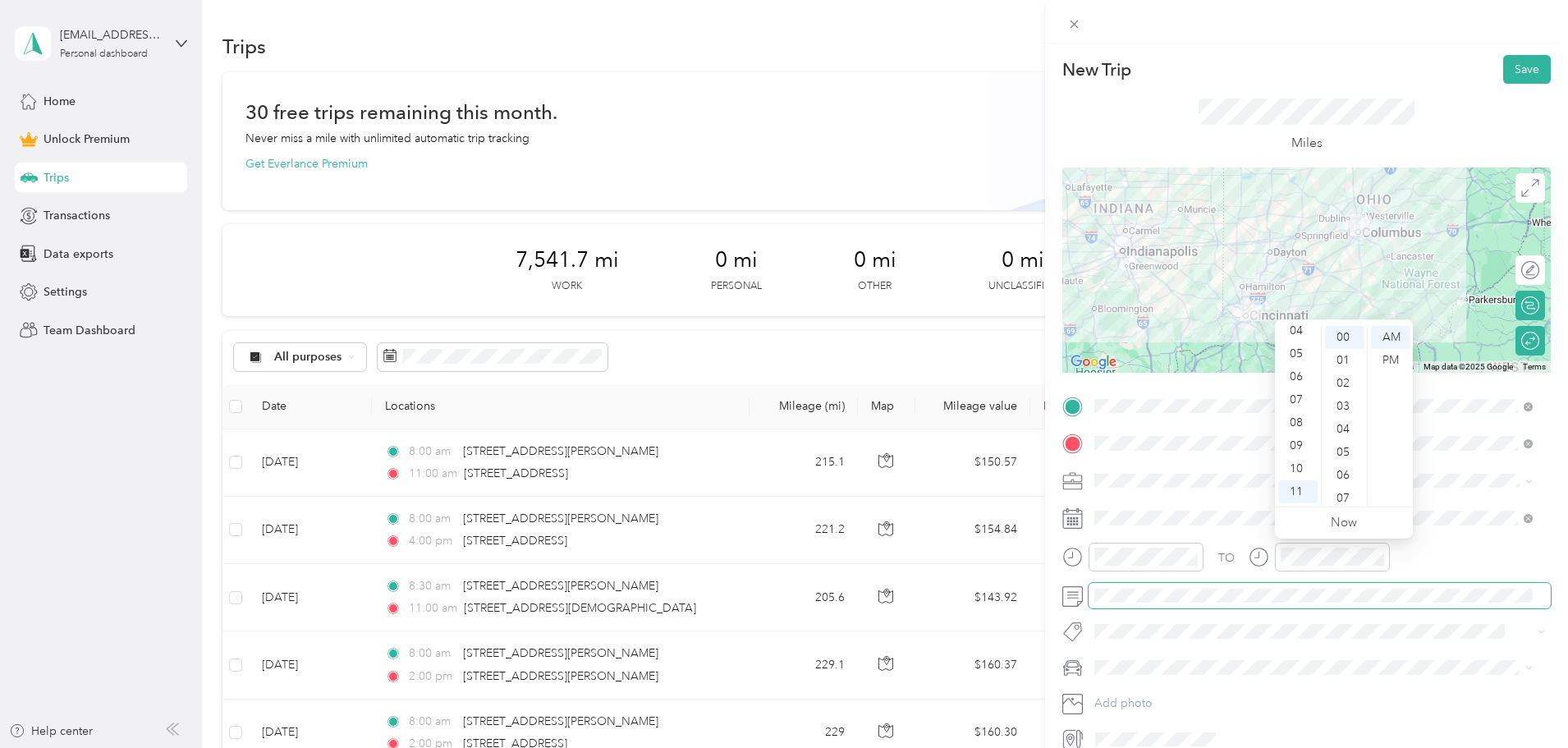
click at [1169, 602] on span at bounding box center [1320, 596] width 462 height 26
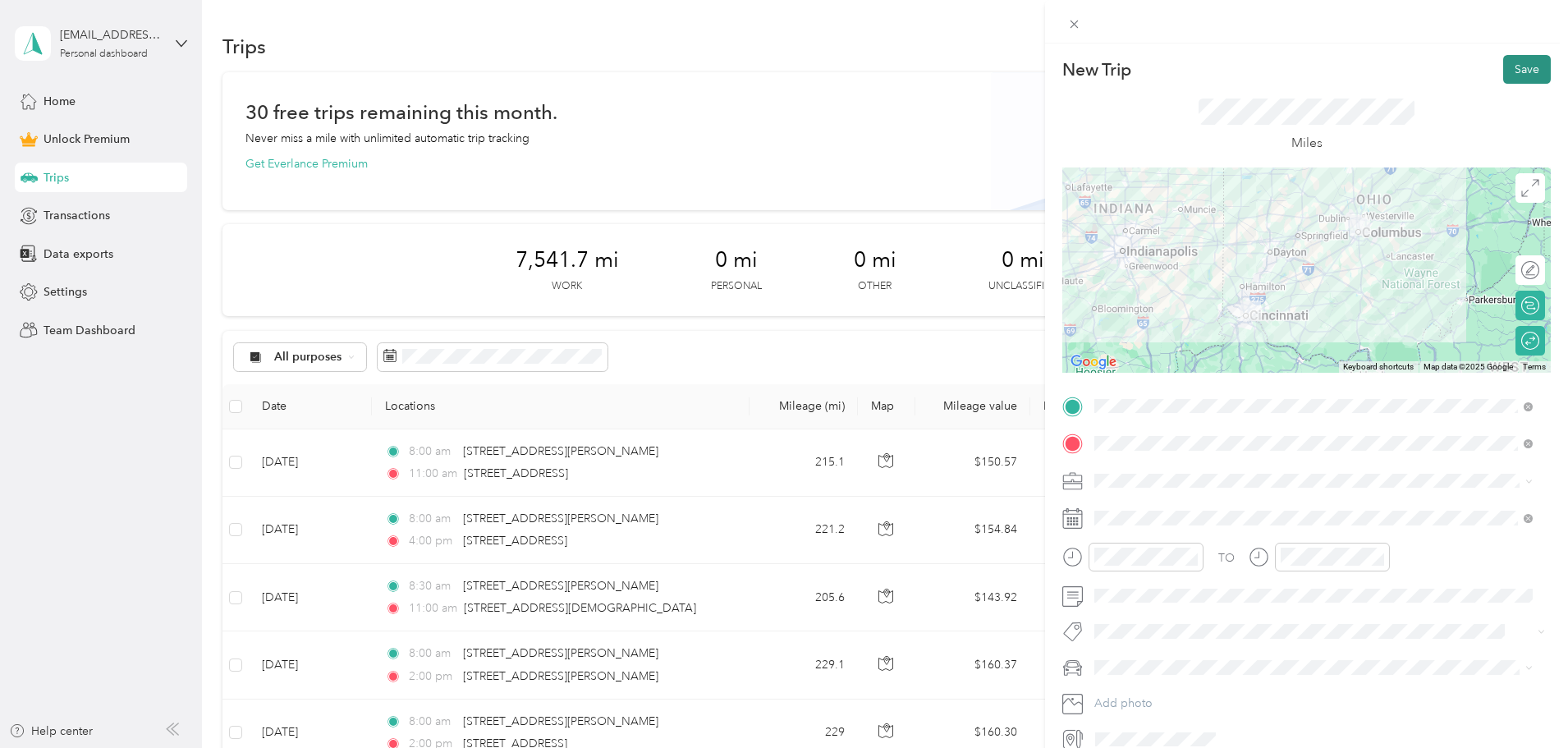
click at [1515, 70] on button "Save" at bounding box center [1527, 70] width 48 height 29
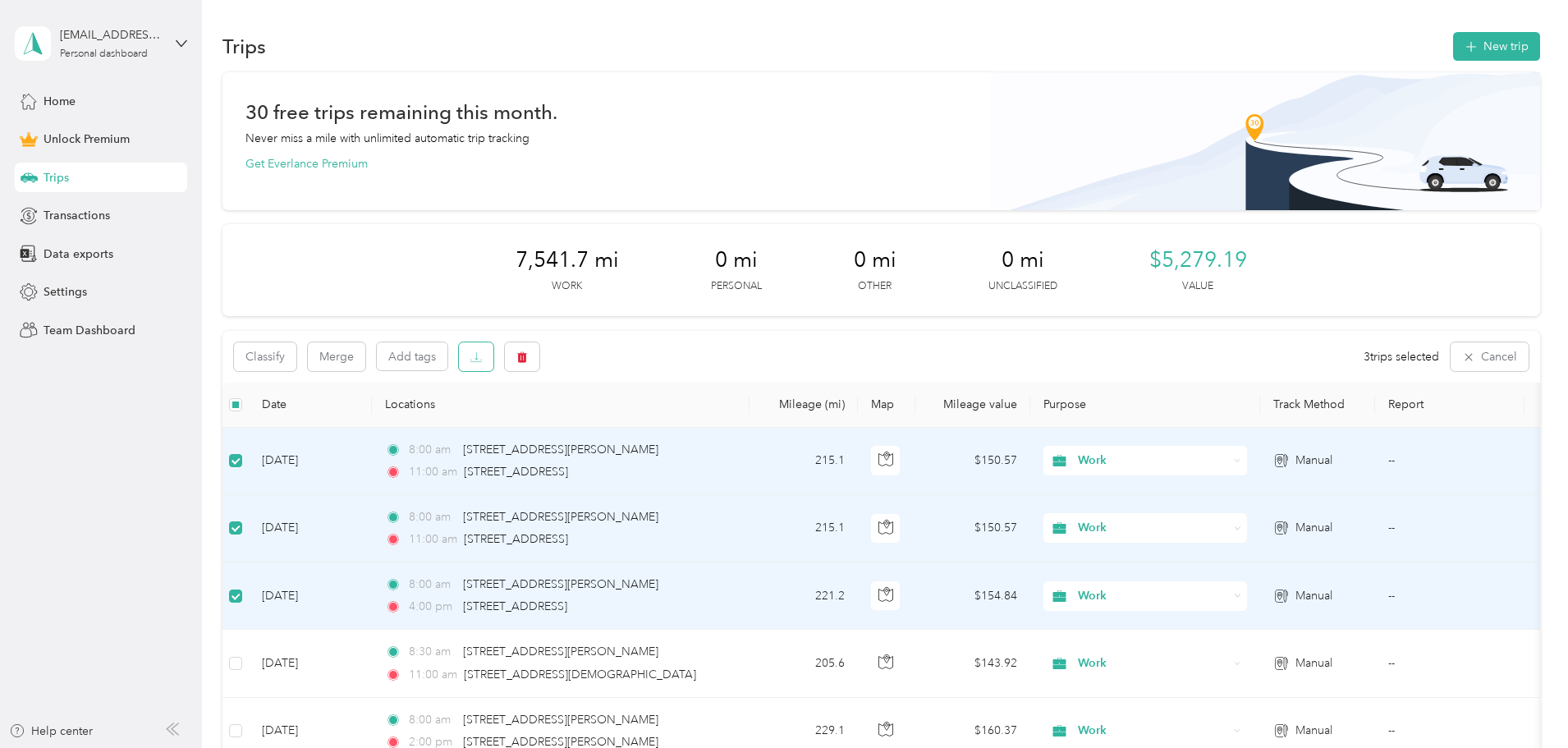
click at [482, 356] on icon "button" at bounding box center [476, 357] width 12 height 12
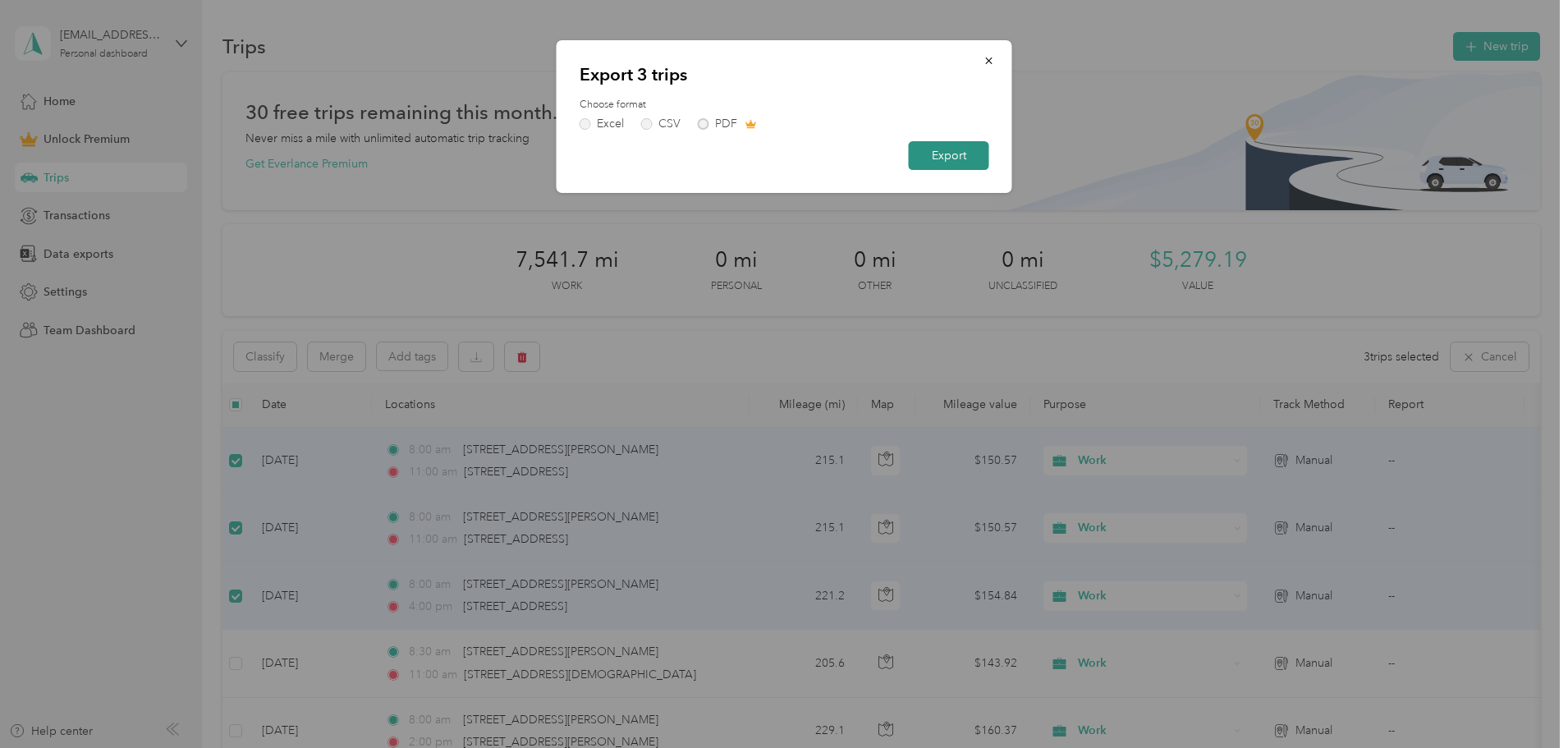
click at [953, 159] on button "Export" at bounding box center [949, 156] width 81 height 29
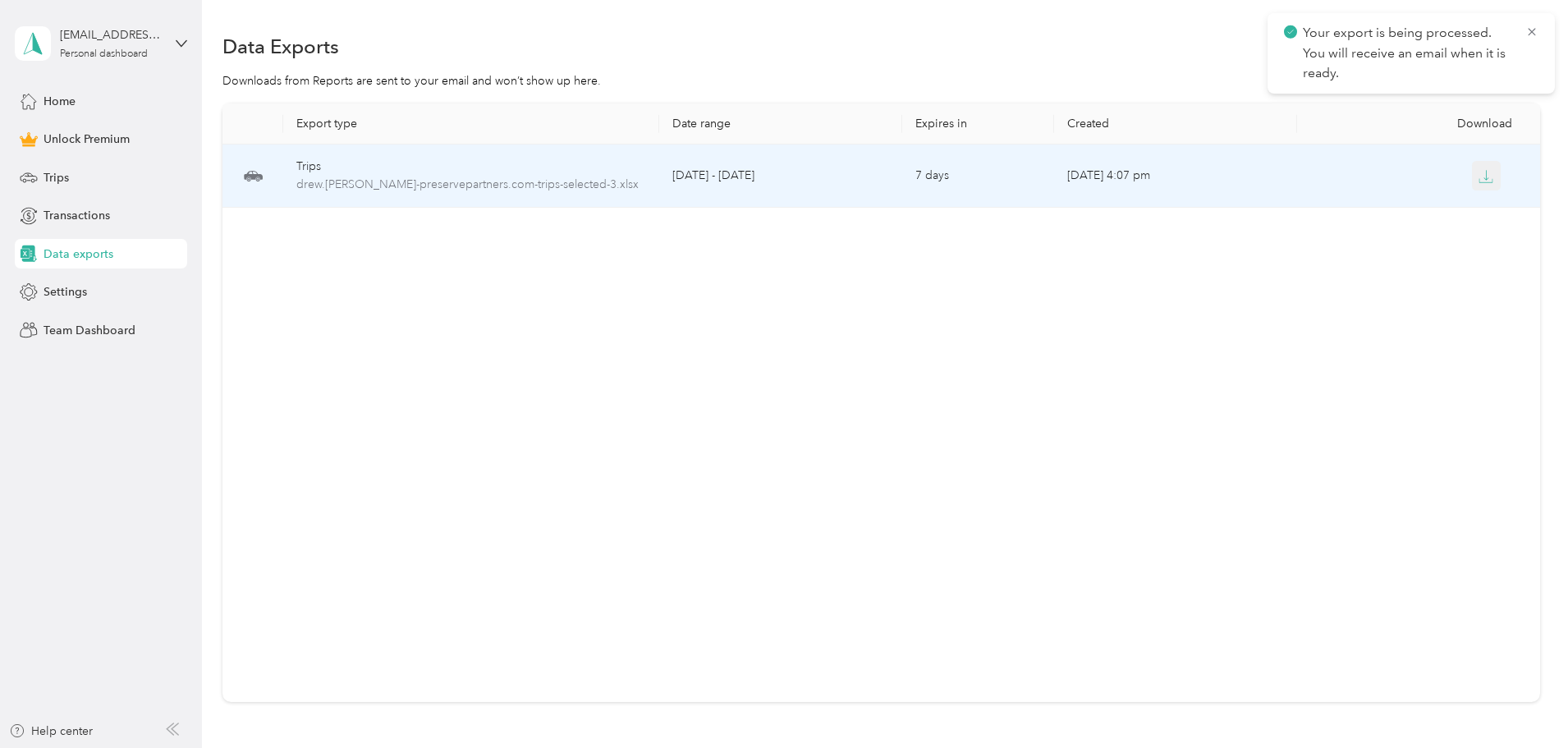
click at [1479, 175] on icon "button" at bounding box center [1485, 176] width 14 height 14
